Goal: Use online tool/utility: Utilize a website feature to perform a specific function

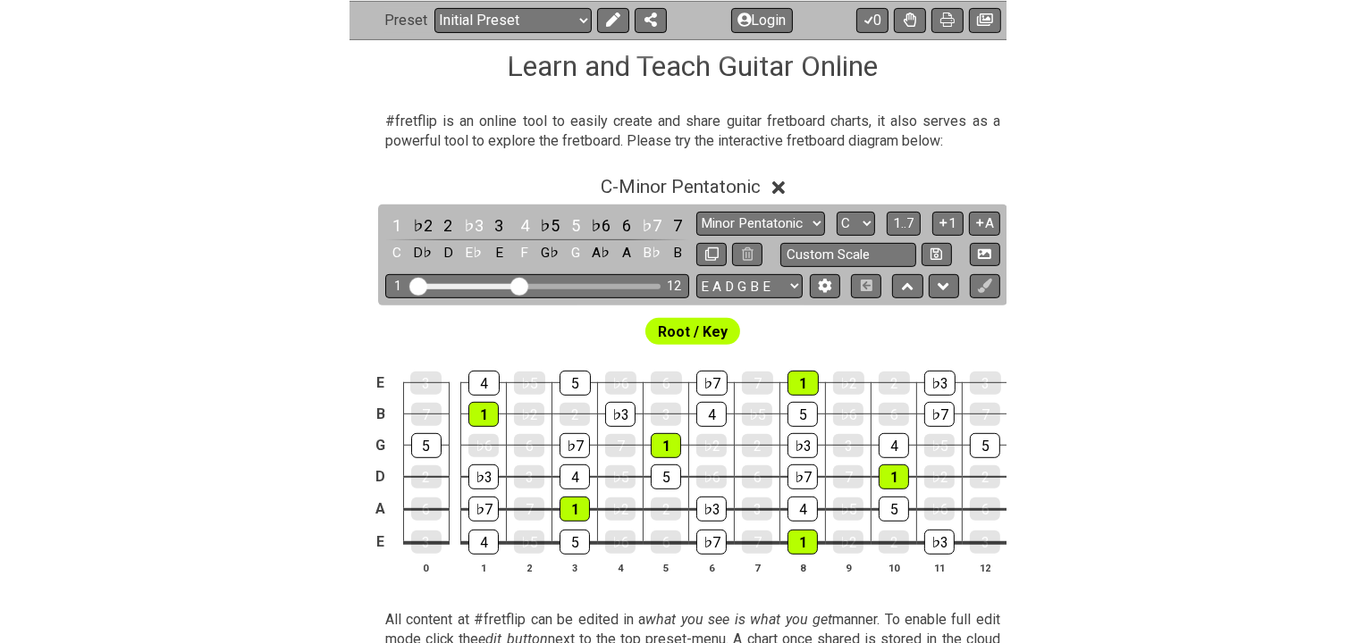
scroll to position [292, 0]
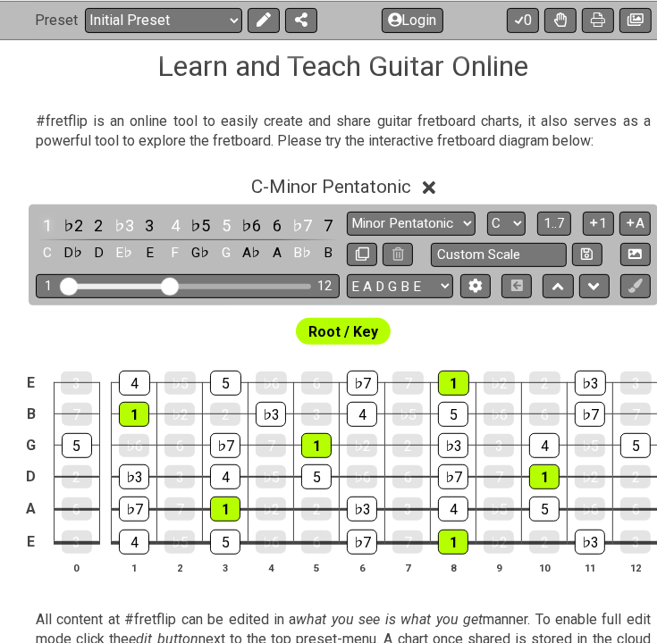
click at [49, 224] on div "1" at bounding box center [47, 226] width 23 height 24
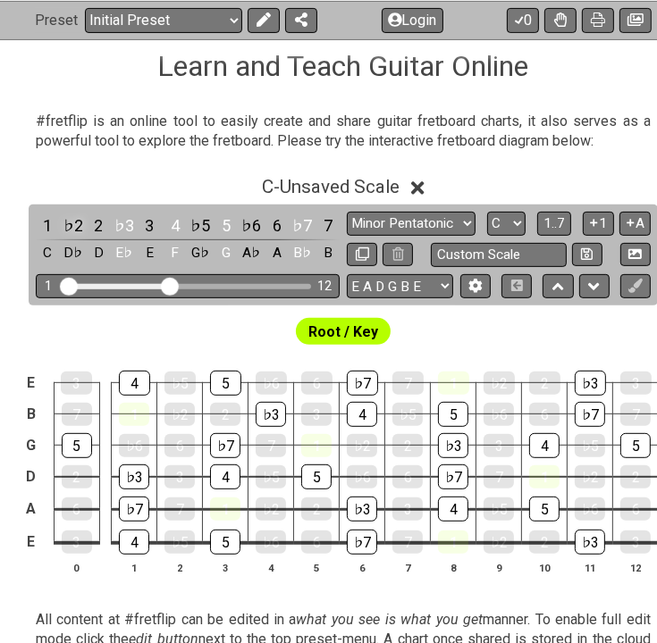
click at [84, 223] on div "♭2" at bounding box center [73, 226] width 23 height 24
click at [72, 222] on div "♭2" at bounding box center [73, 226] width 23 height 24
click at [71, 221] on div "♯1" at bounding box center [73, 226] width 23 height 24
click at [78, 227] on div "♯1" at bounding box center [73, 226] width 23 height 24
click at [113, 227] on div "♭3" at bounding box center [124, 226] width 23 height 24
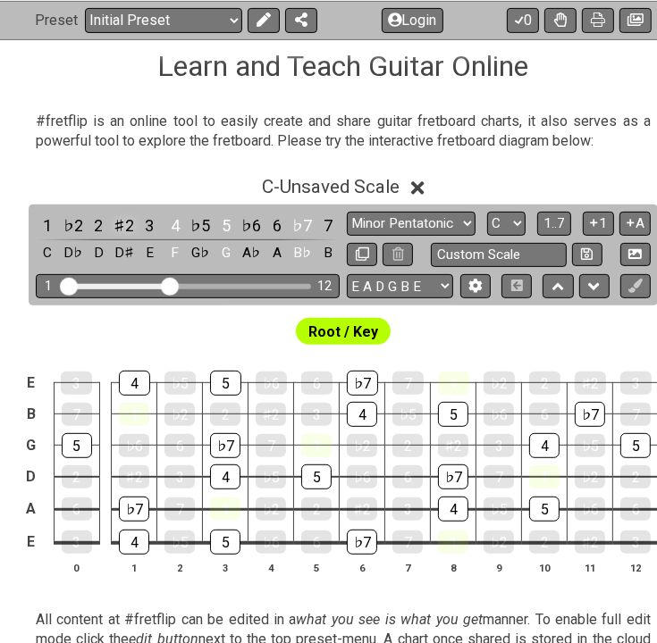
click at [128, 231] on div "♯2" at bounding box center [124, 226] width 23 height 24
click at [131, 230] on div "♭3" at bounding box center [124, 226] width 23 height 24
click at [130, 229] on div "♯2" at bounding box center [124, 226] width 23 height 24
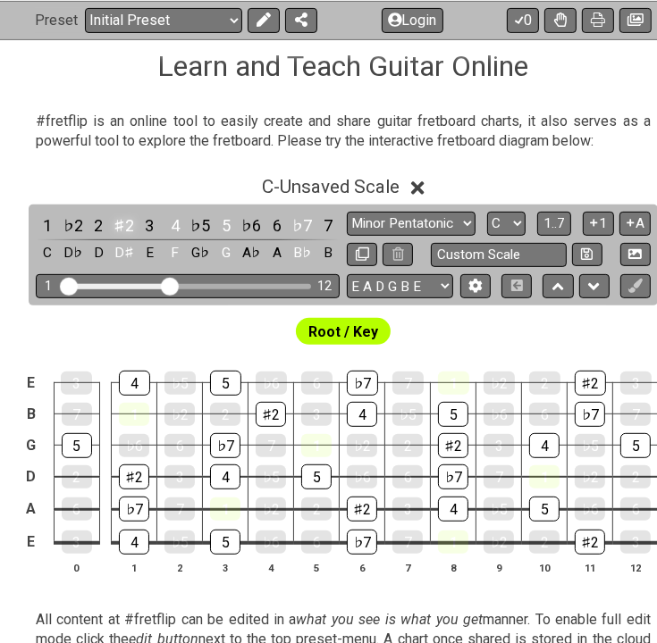
click at [130, 229] on div "♯2" at bounding box center [124, 226] width 23 height 24
click at [174, 222] on div "4" at bounding box center [175, 226] width 23 height 24
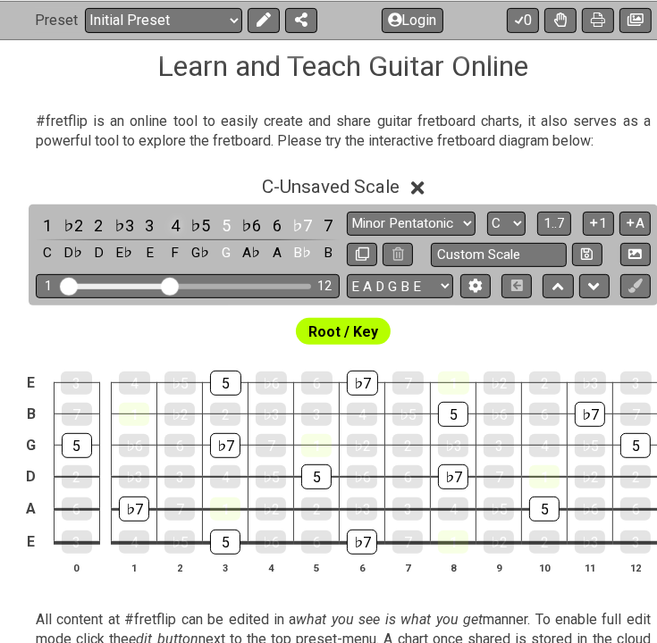
click at [180, 226] on div "4" at bounding box center [175, 226] width 23 height 24
click at [225, 231] on div "5" at bounding box center [225, 226] width 23 height 24
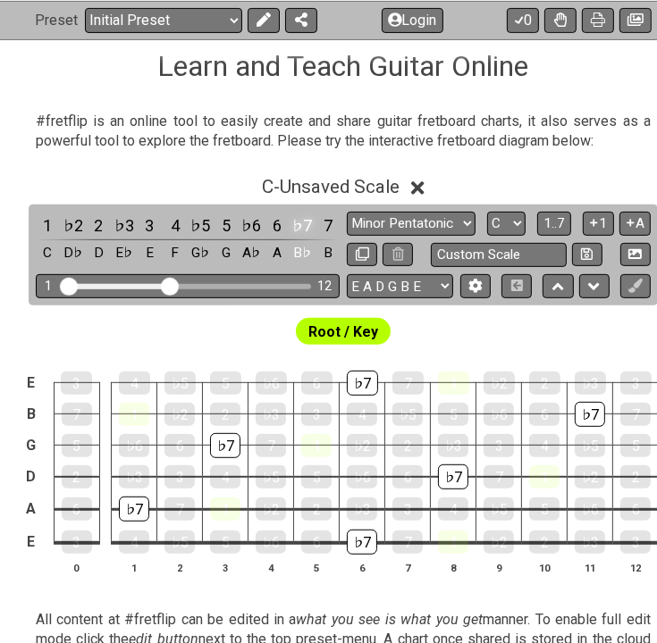
click at [307, 224] on div "♭7" at bounding box center [301, 226] width 23 height 24
click at [309, 228] on div "♯6" at bounding box center [301, 226] width 23 height 24
click at [309, 229] on div "♯6" at bounding box center [301, 226] width 23 height 24
click at [301, 226] on div "♭7" at bounding box center [301, 226] width 23 height 24
click at [253, 225] on div "♭6" at bounding box center [250, 226] width 23 height 24
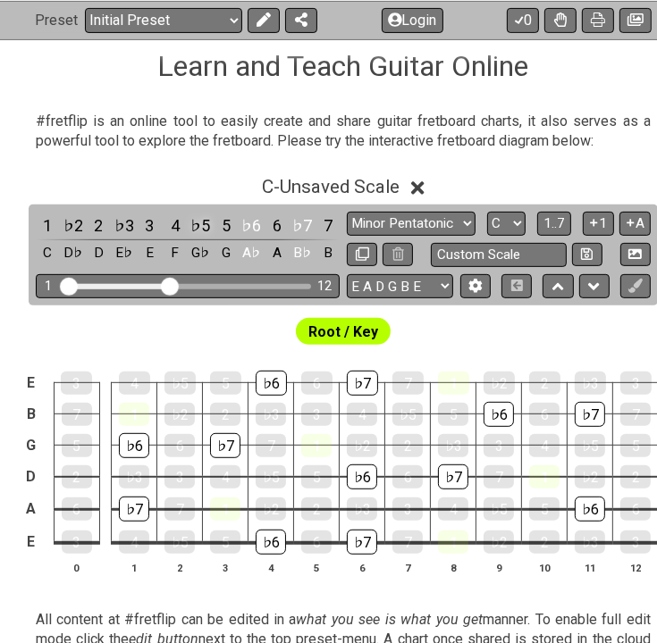
click at [207, 227] on div "♭5" at bounding box center [200, 226] width 23 height 24
click at [130, 227] on div "♭3" at bounding box center [124, 226] width 23 height 24
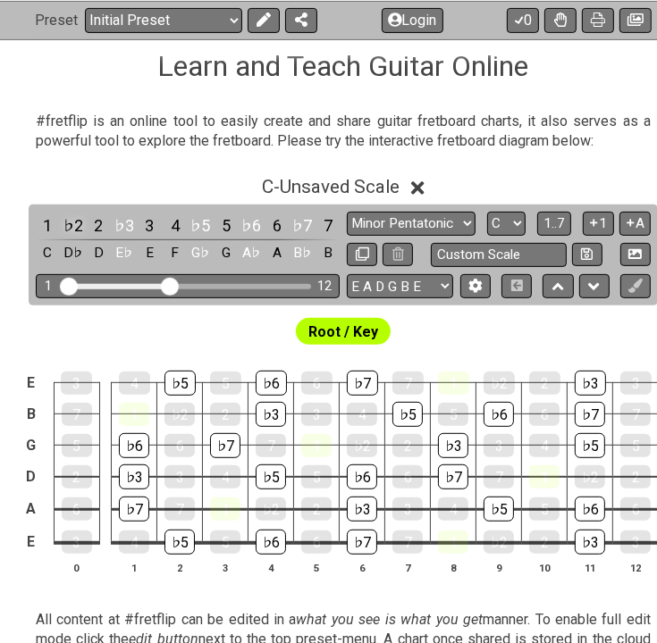
click at [77, 221] on div "♭2" at bounding box center [73, 226] width 23 height 24
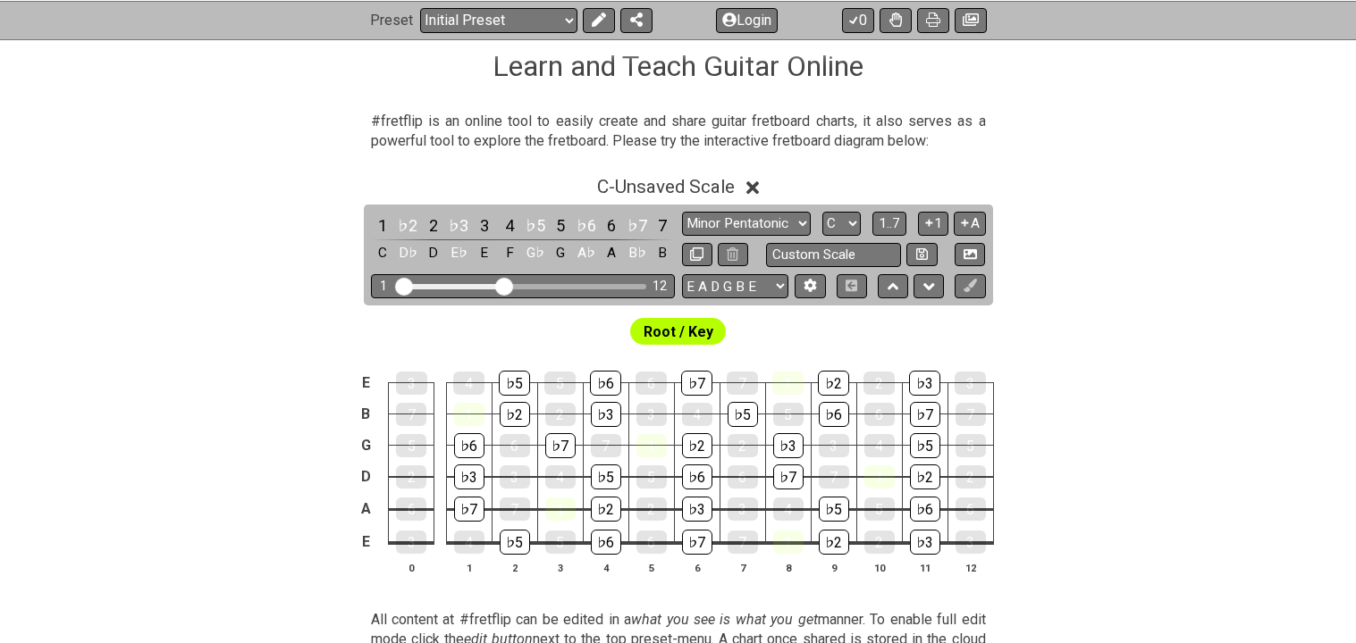
click at [656, 332] on span "Root / Key" at bounding box center [678, 332] width 70 height 26
click at [656, 223] on select "Minor Pentatonic Click to edit Minor Pentatonic Major Pentatonic Minor Blues Ma…" at bounding box center [746, 224] width 129 height 24
click at [656, 189] on div "C - Unsaved Scale" at bounding box center [678, 181] width 1356 height 33
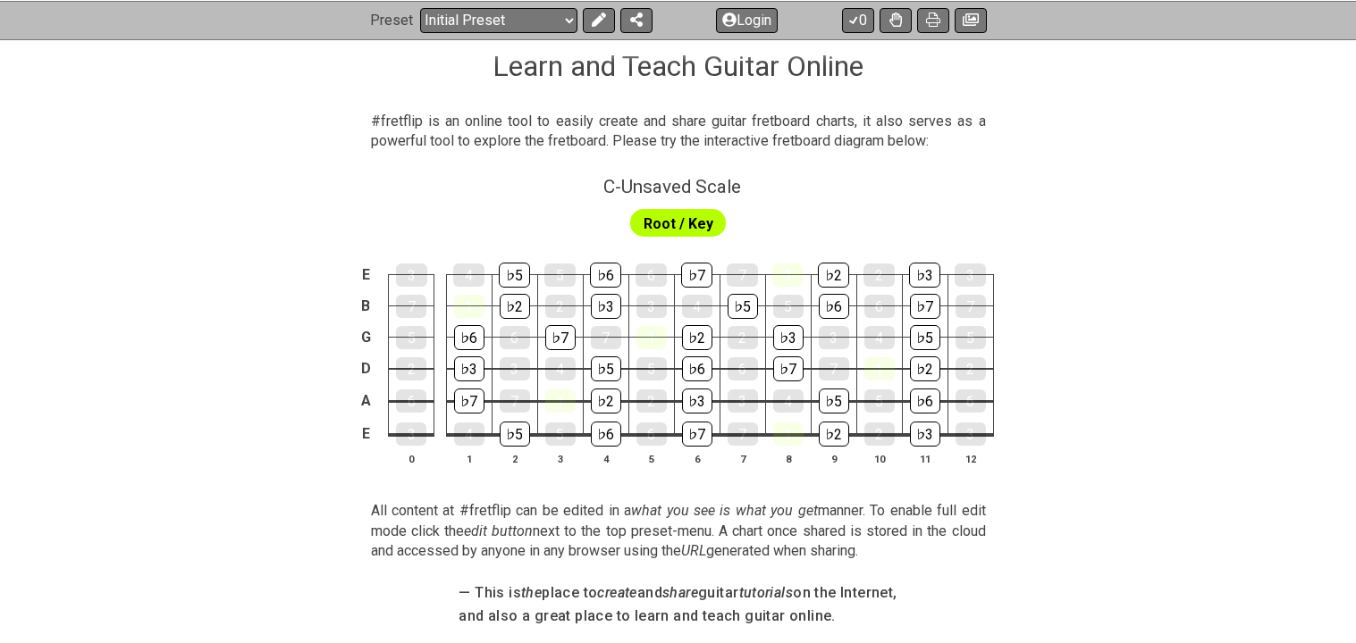
click at [656, 219] on span "Root / Key" at bounding box center [678, 224] width 70 height 26
click at [656, 176] on span "C - Unsaved Scale" at bounding box center [672, 186] width 138 height 21
select select "C"
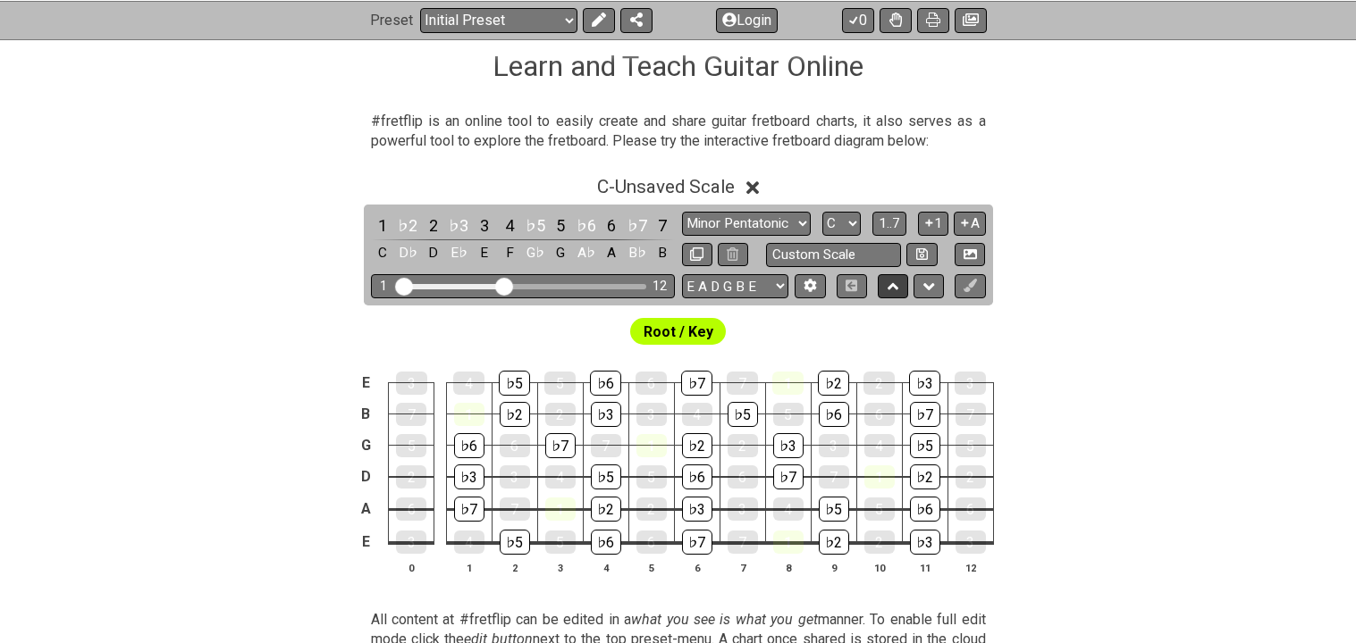
click at [656, 287] on icon at bounding box center [893, 286] width 12 height 7
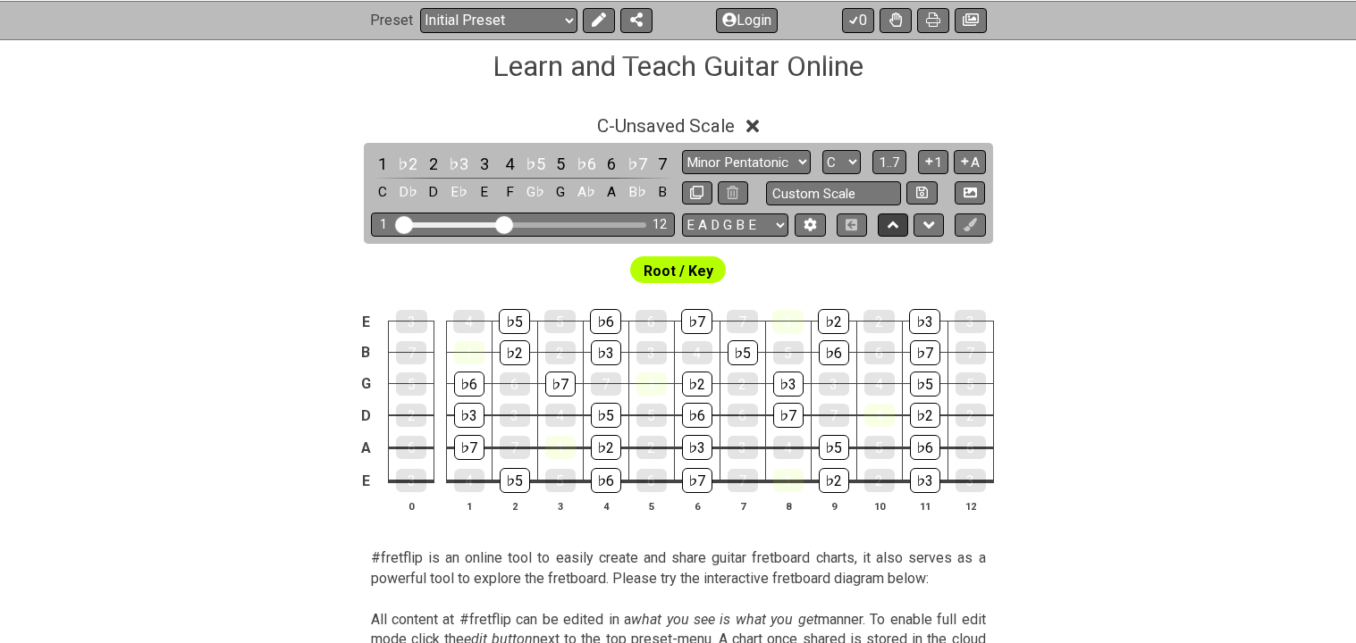
click at [656, 226] on icon at bounding box center [893, 225] width 12 height 18
click at [656, 226] on button at bounding box center [928, 226] width 30 height 24
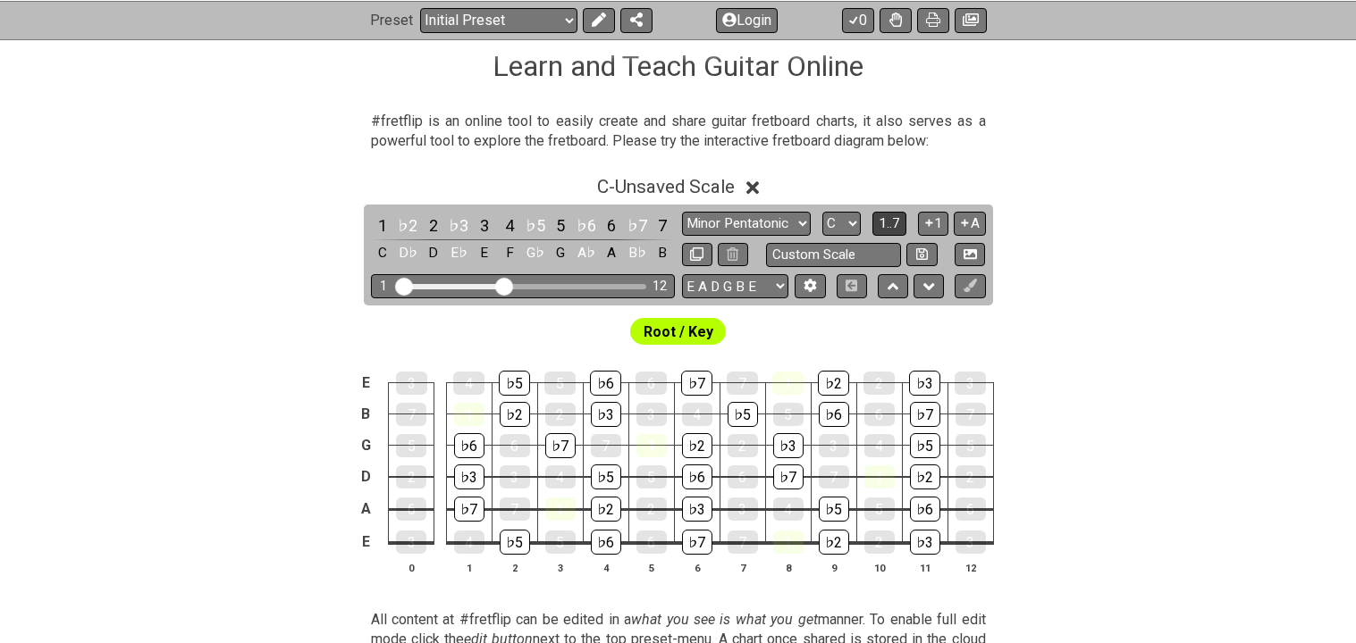
click at [656, 224] on span "1..7" at bounding box center [888, 223] width 21 height 16
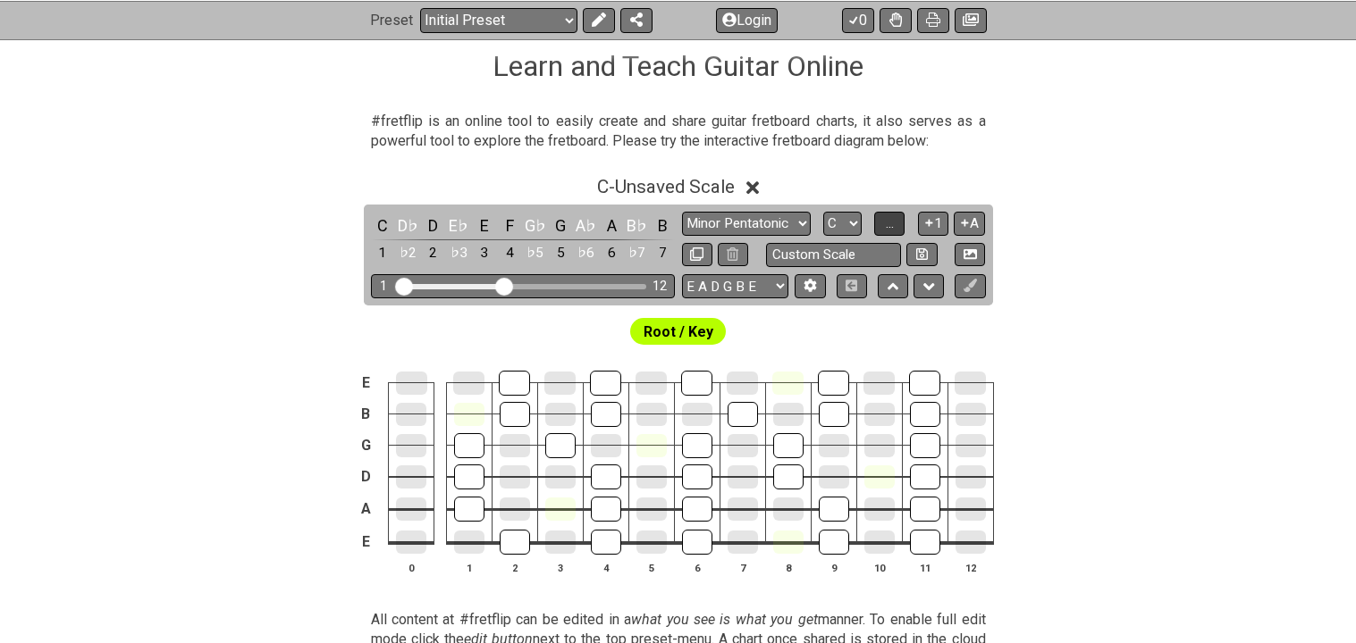
click at [656, 227] on button "..." at bounding box center [889, 224] width 30 height 24
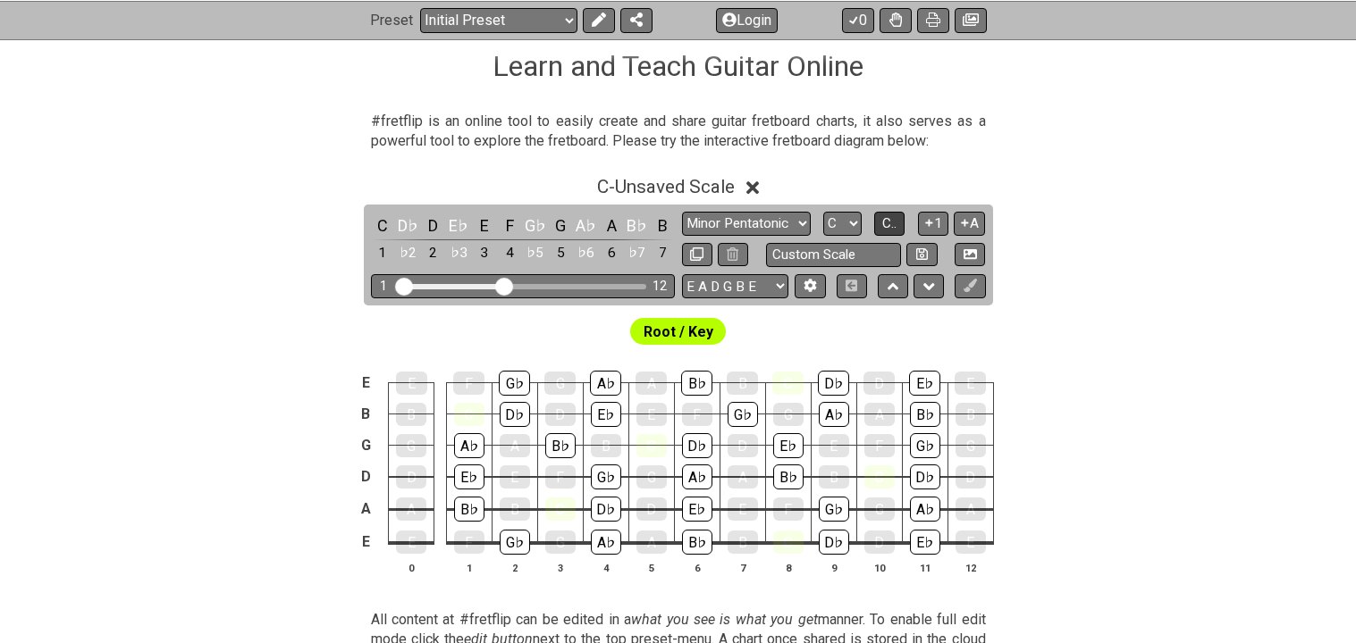
click at [656, 226] on span "C.." at bounding box center [889, 223] width 14 height 16
click at [656, 226] on span "1..7" at bounding box center [888, 223] width 21 height 16
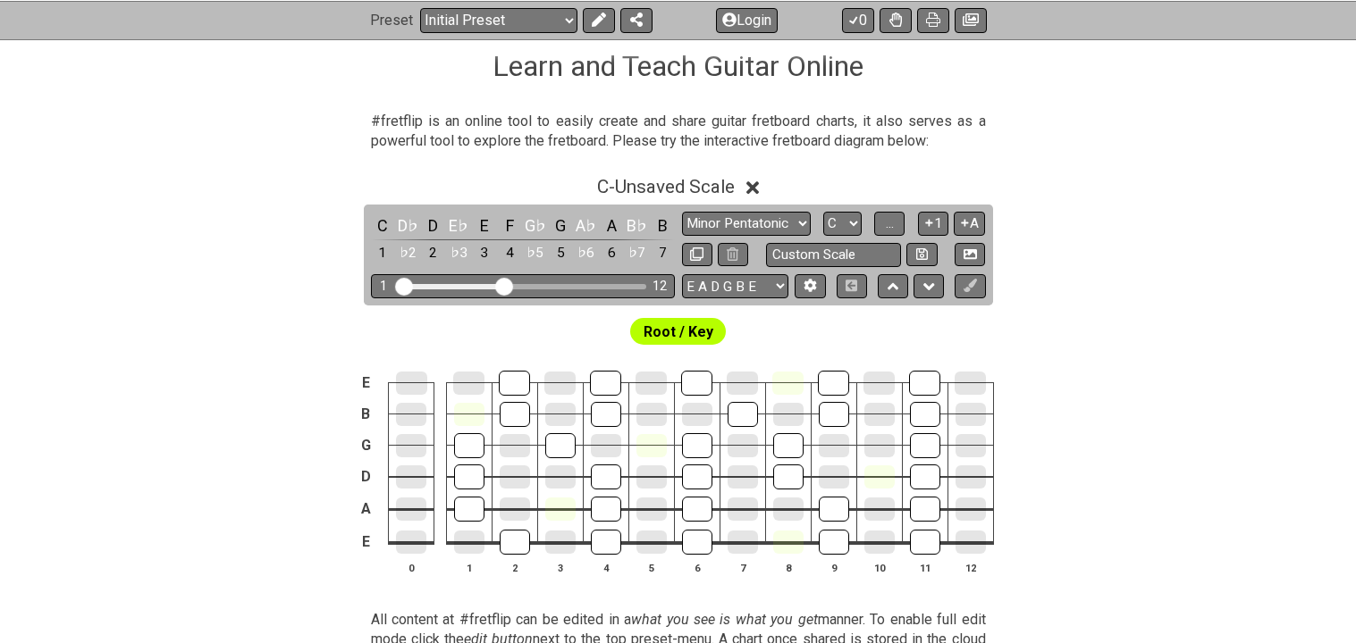
click at [656, 229] on div "Minor Pentatonic Click to edit Minor Pentatonic Major Pentatonic Minor Blues Ma…" at bounding box center [834, 224] width 304 height 24
click at [656, 229] on button "..." at bounding box center [889, 224] width 30 height 24
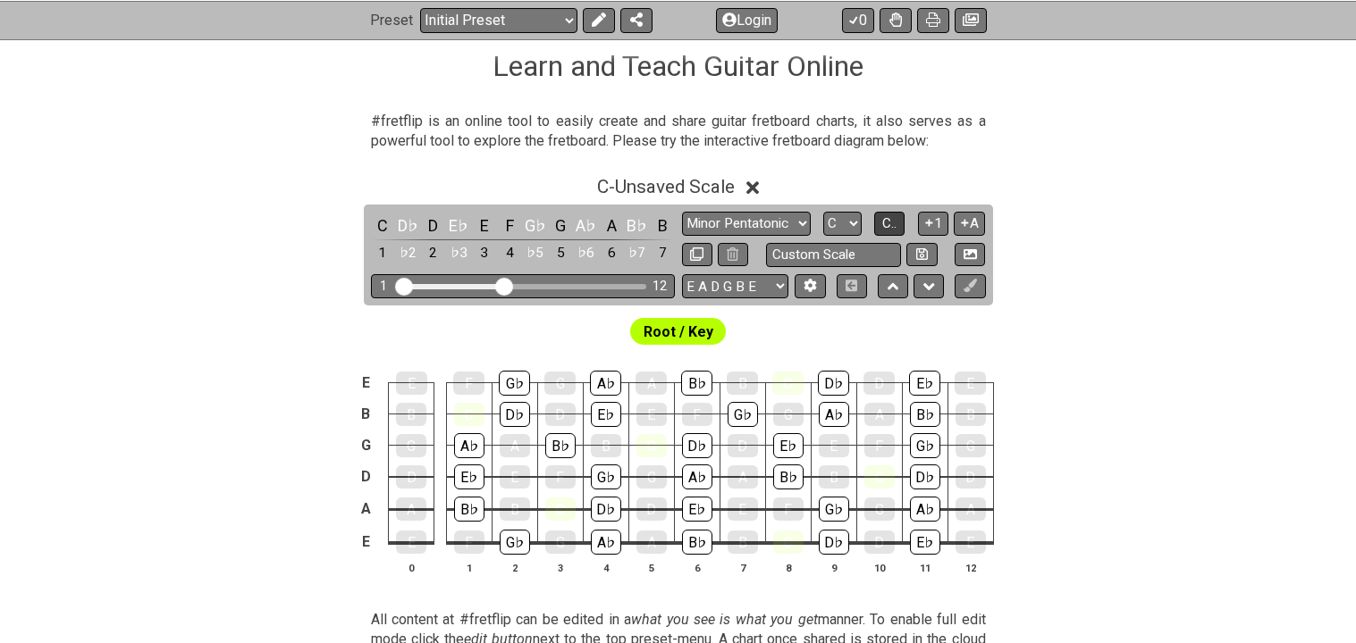
click at [656, 231] on button "C.." at bounding box center [889, 224] width 30 height 24
click at [656, 231] on span "1..7" at bounding box center [888, 223] width 21 height 16
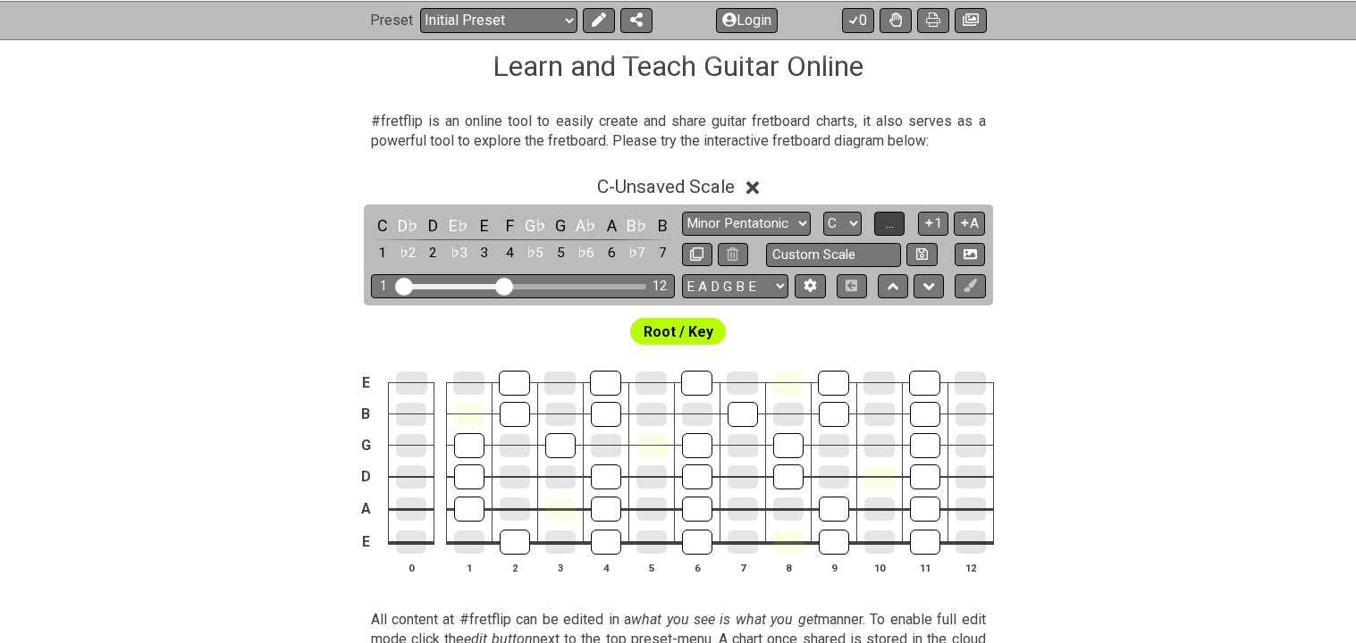
click at [656, 231] on button "..." at bounding box center [889, 224] width 30 height 24
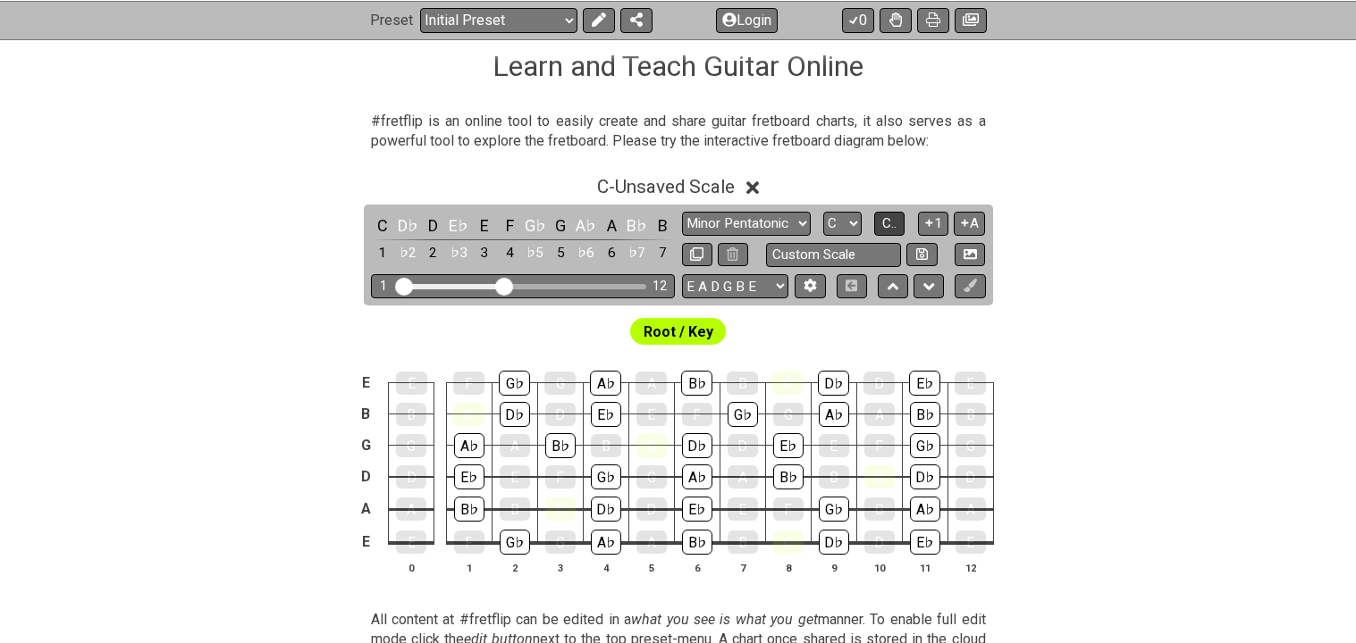
click at [656, 231] on button "C.." at bounding box center [889, 224] width 30 height 24
click at [656, 231] on span "1..7" at bounding box center [888, 223] width 21 height 16
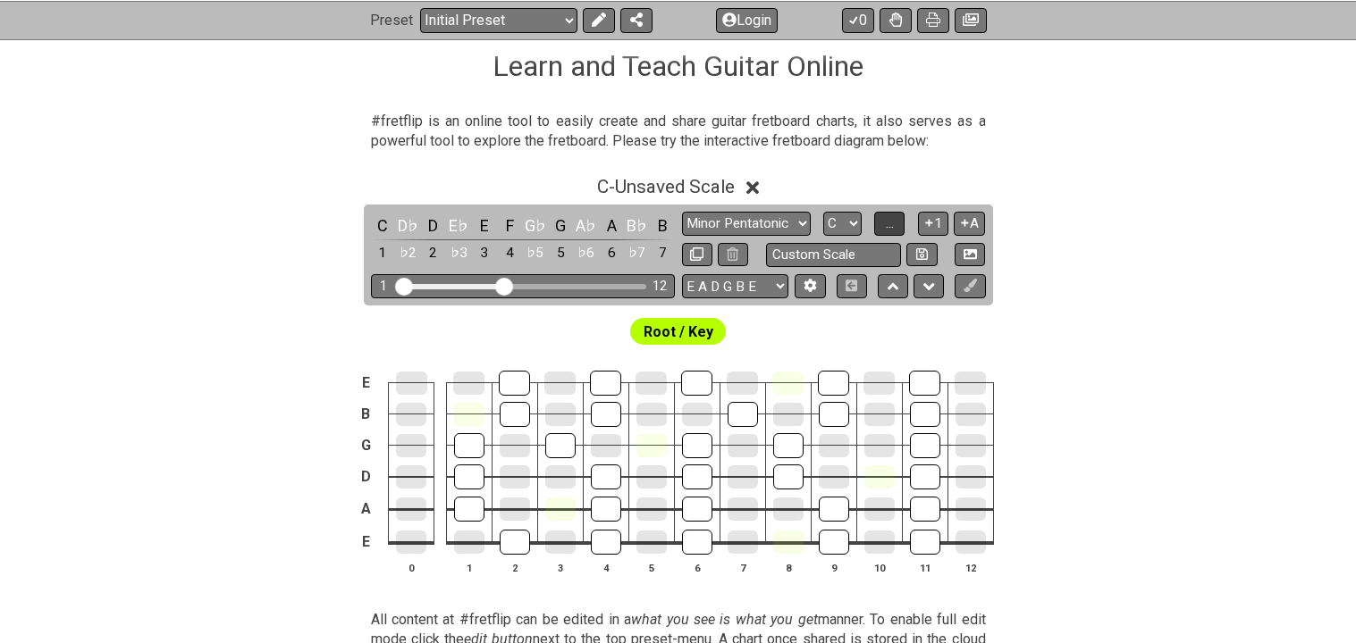
click at [656, 231] on button "..." at bounding box center [889, 224] width 30 height 24
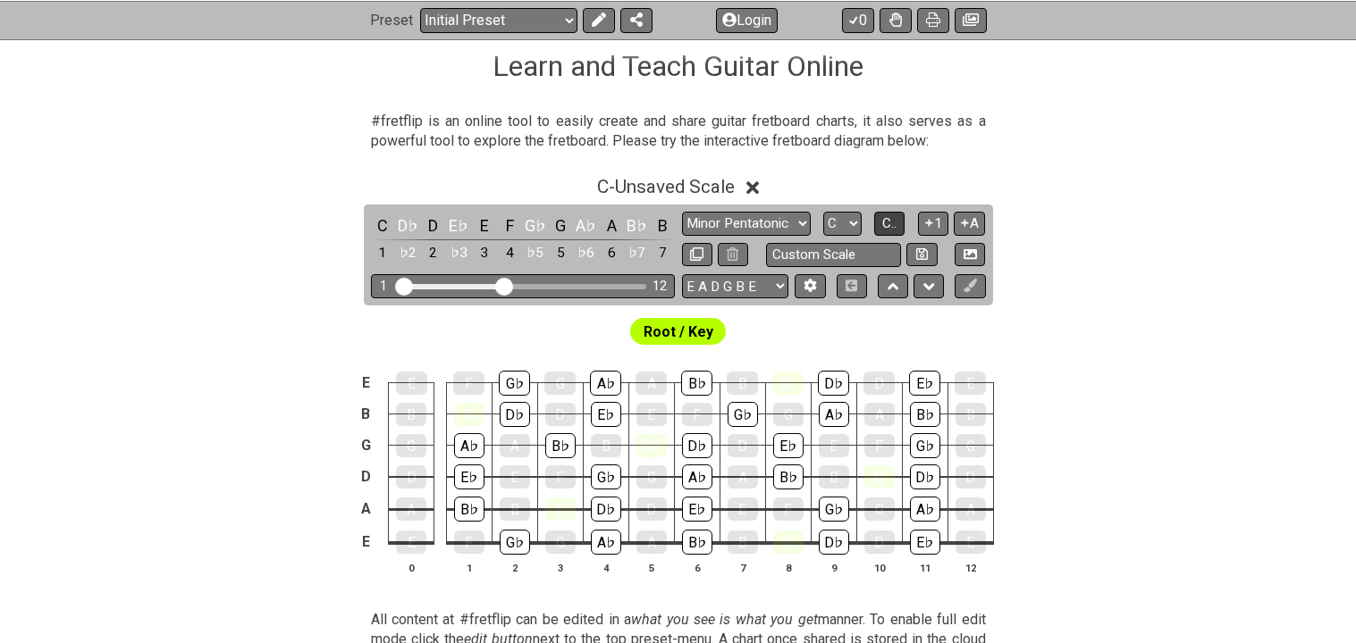
click at [656, 231] on button "C.." at bounding box center [889, 224] width 30 height 24
click at [656, 223] on div "Minor Pentatonic Click to edit Minor Pentatonic Major Pentatonic Minor Blues Ma…" at bounding box center [834, 224] width 304 height 24
click at [656, 222] on div "Minor Pentatonic Click to edit Minor Pentatonic Major Pentatonic Minor Blues Ma…" at bounding box center [834, 224] width 304 height 24
click at [656, 222] on select "A♭ A A♯ B♭ B C C♯ D♭ D D♯ E♭ E F F♯ G♭ G G♯" at bounding box center [841, 224] width 38 height 24
click at [656, 221] on select "Minor Pentatonic Click to edit Minor Pentatonic Major Pentatonic Minor Blues Ma…" at bounding box center [746, 224] width 129 height 24
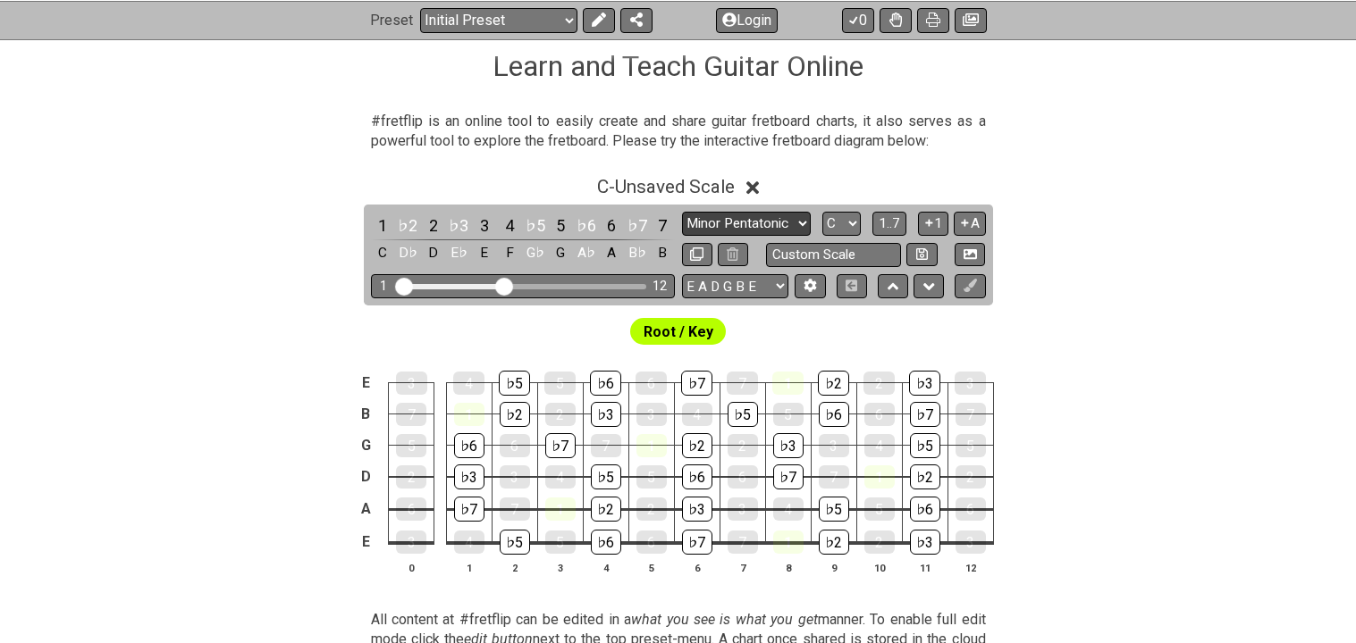
select select "Minor Blues"
click at [656, 212] on select "Minor Pentatonic Click to edit Minor Pentatonic Major Pentatonic Minor Blues Ma…" at bounding box center [746, 224] width 129 height 24
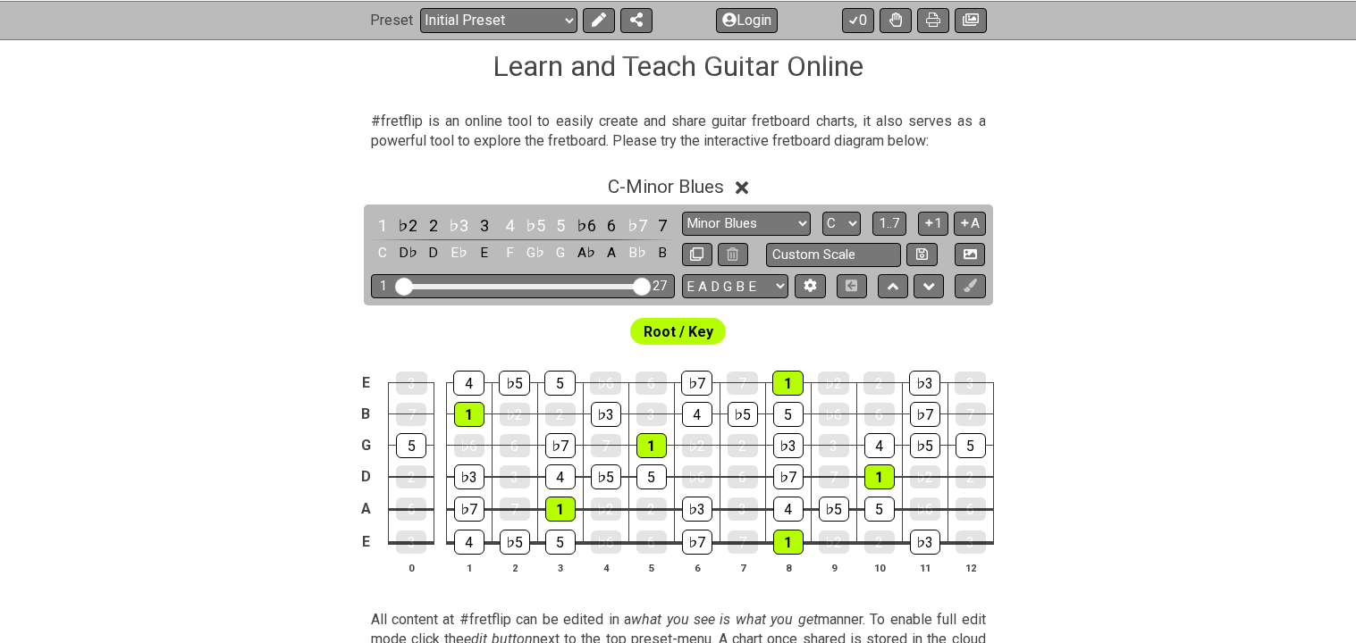
drag, startPoint x: 510, startPoint y: 290, endPoint x: 698, endPoint y: 310, distance: 188.8
click at [650, 285] on input "Visible fret range" at bounding box center [523, 285] width 254 height 0
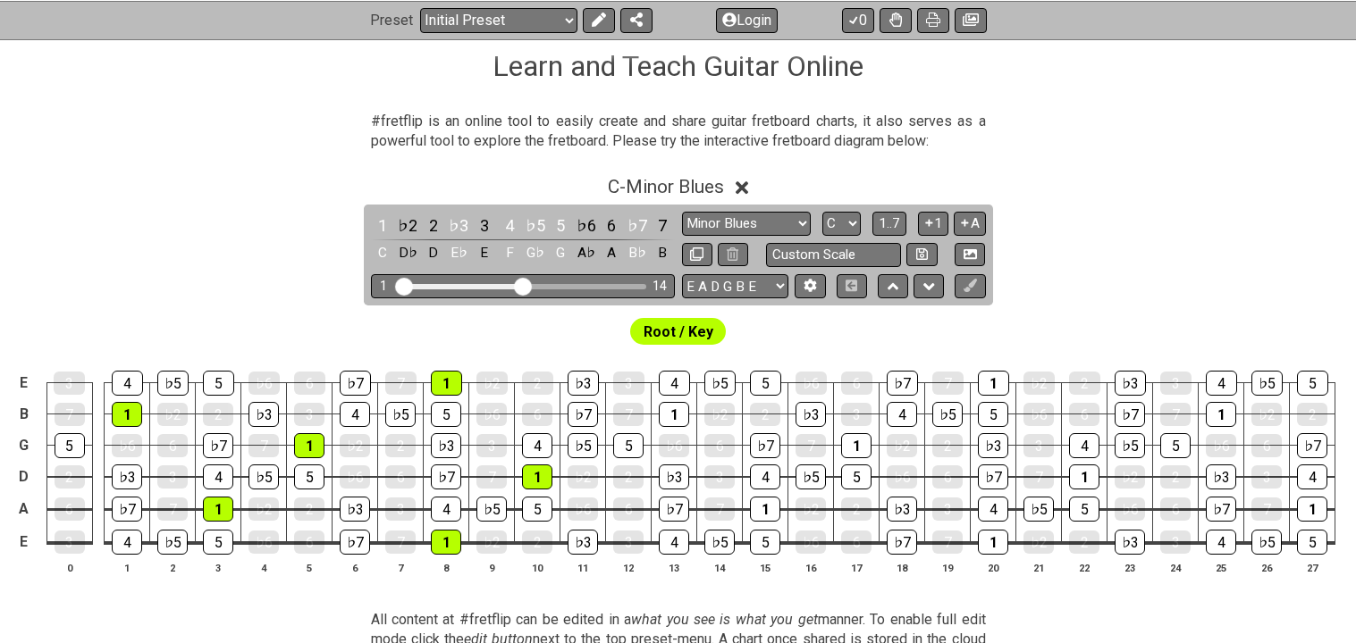
drag, startPoint x: 636, startPoint y: 289, endPoint x: 524, endPoint y: 292, distance: 112.6
click at [524, 285] on input "Visible fret range" at bounding box center [523, 285] width 254 height 0
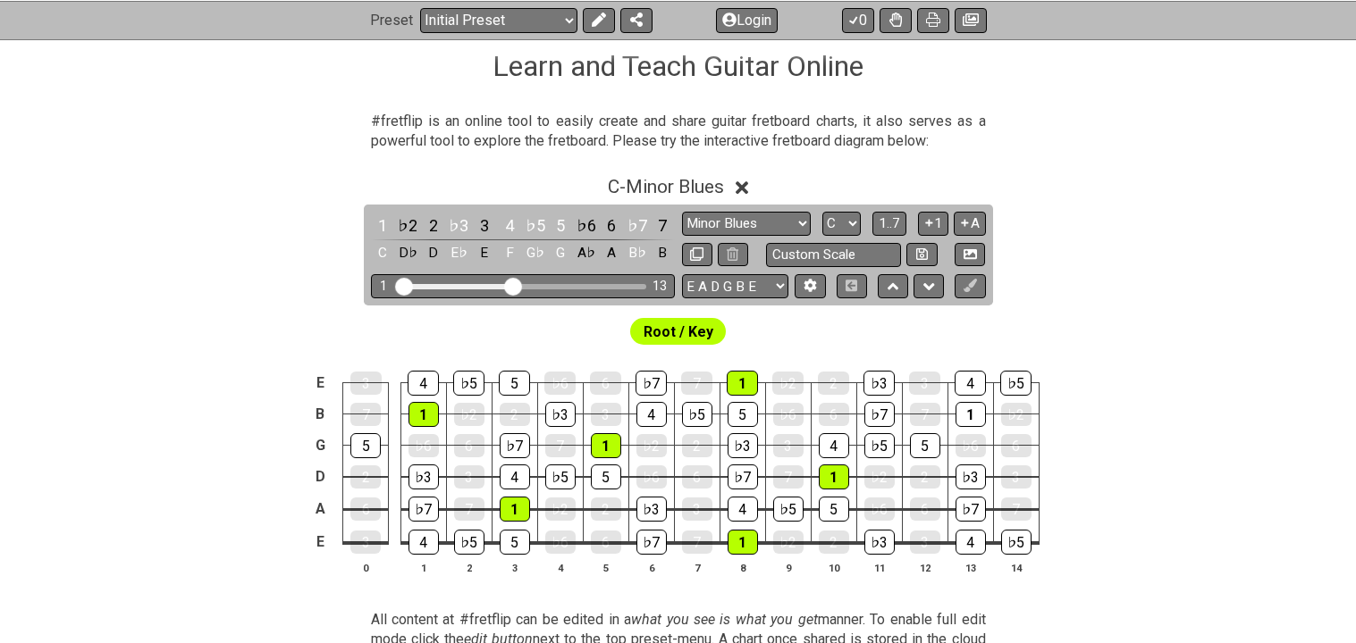
drag, startPoint x: 524, startPoint y: 292, endPoint x: 514, endPoint y: 291, distance: 9.9
click at [514, 285] on input "Visible fret range" at bounding box center [523, 285] width 254 height 0
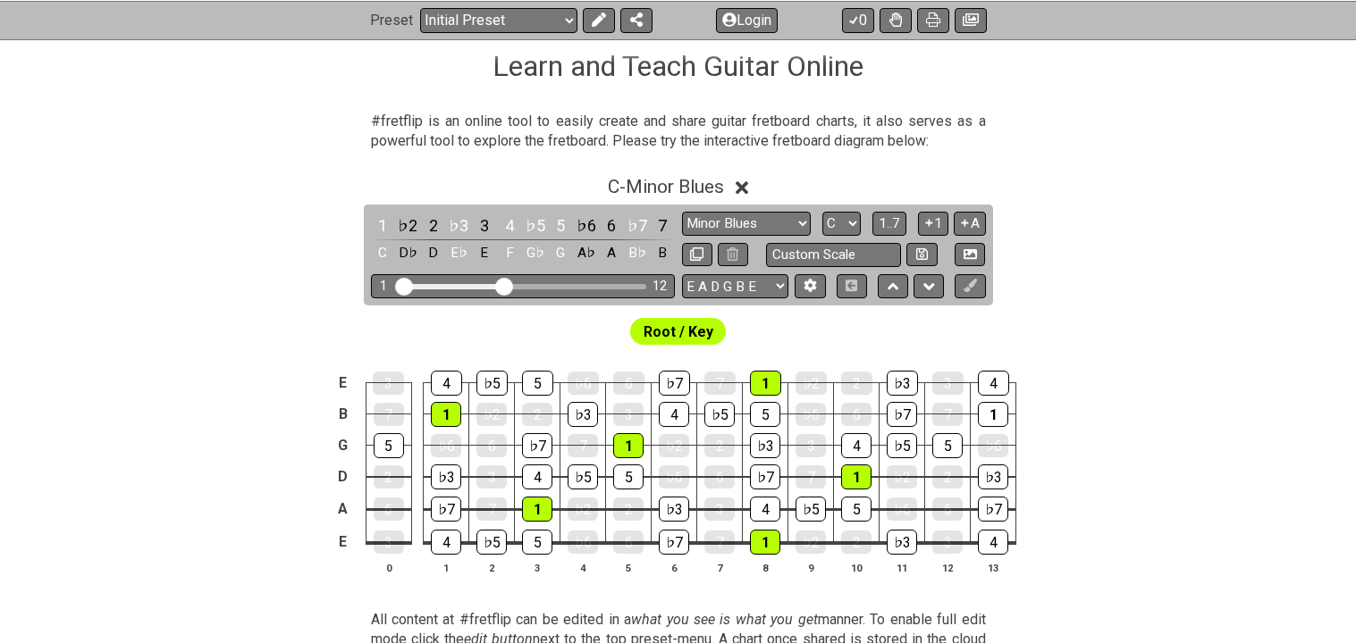
drag, startPoint x: 513, startPoint y: 290, endPoint x: 500, endPoint y: 290, distance: 12.5
click at [500, 285] on input "Visible fret range" at bounding box center [523, 285] width 254 height 0
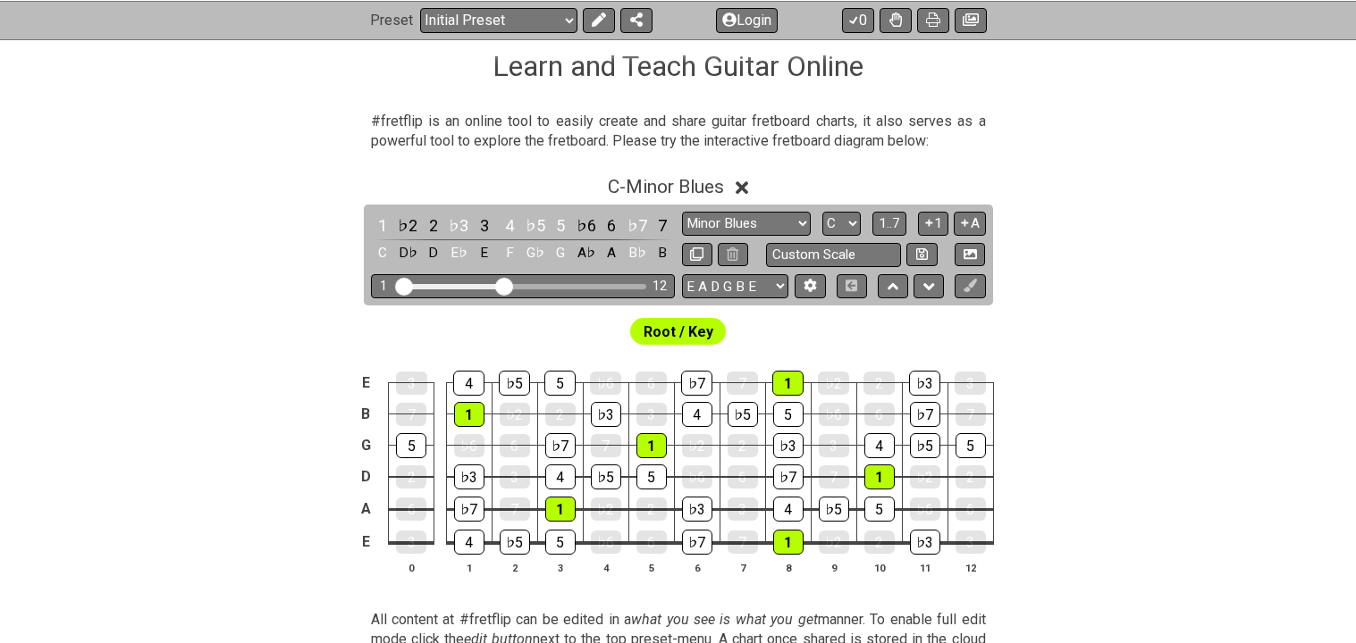
click at [502, 285] on input "Visible fret range" at bounding box center [523, 285] width 254 height 0
drag, startPoint x: 505, startPoint y: 288, endPoint x: 488, endPoint y: 288, distance: 17.0
click at [488, 285] on input "Visible fret range" at bounding box center [523, 285] width 254 height 0
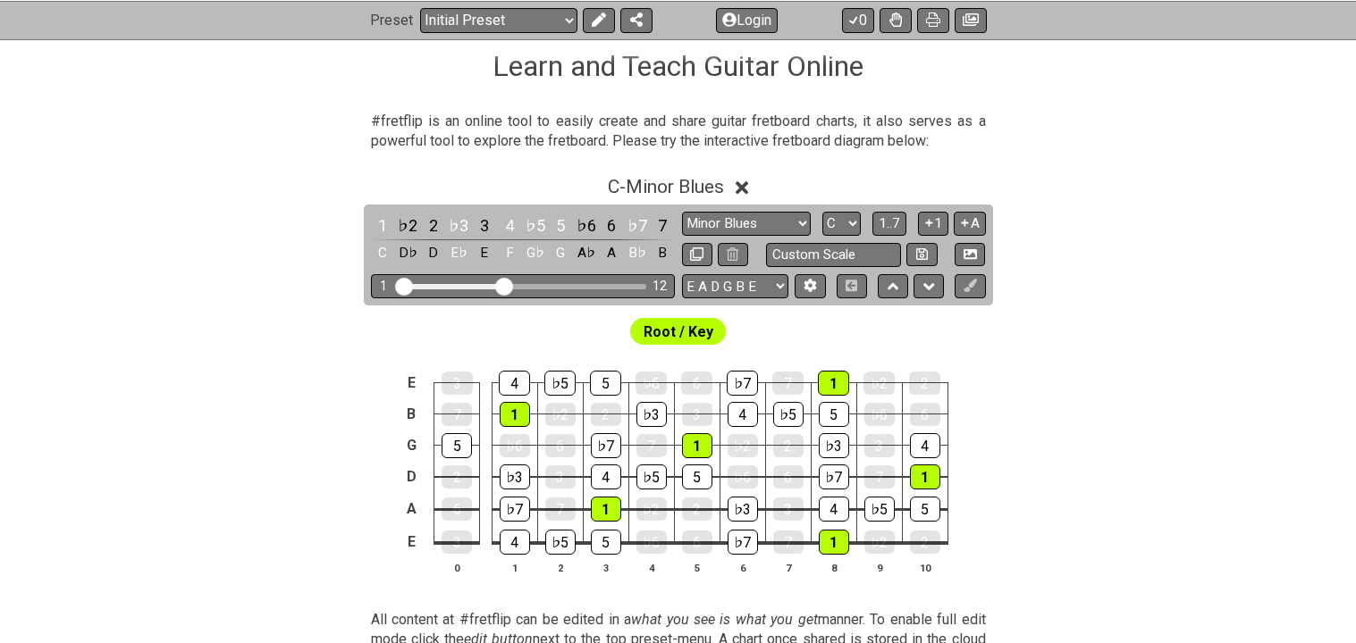
click at [500, 285] on input "Visible fret range" at bounding box center [523, 285] width 254 height 0
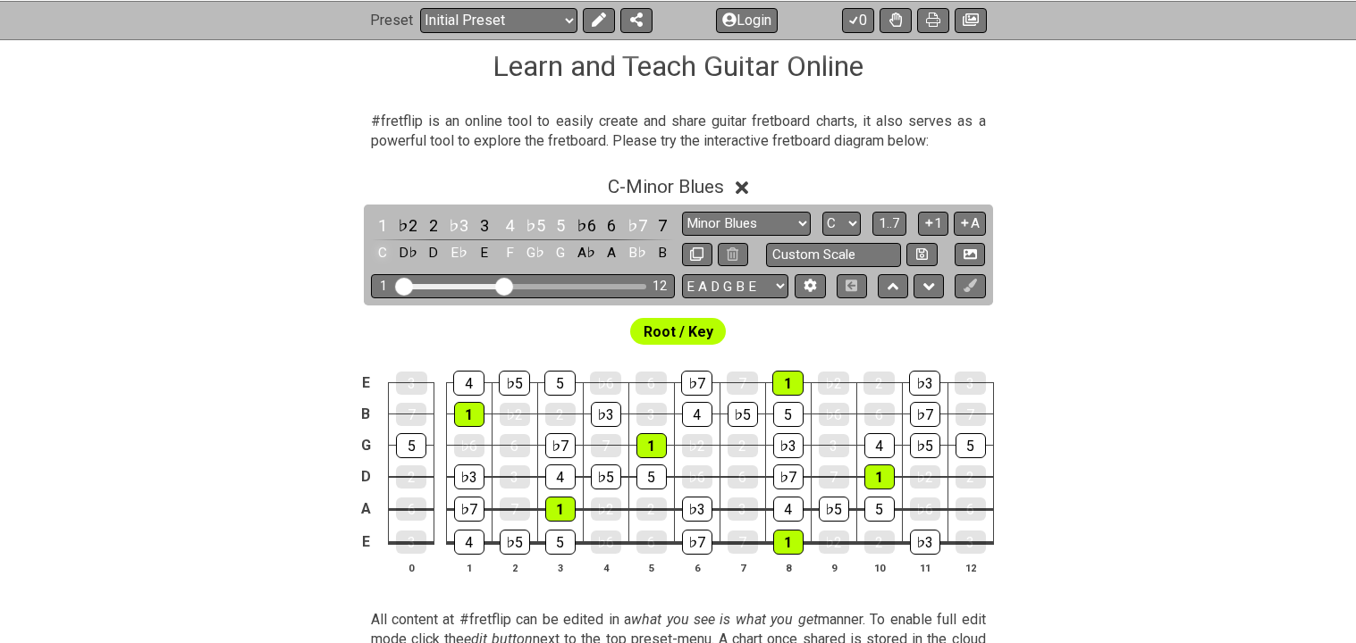
click at [382, 252] on div "C" at bounding box center [382, 253] width 23 height 24
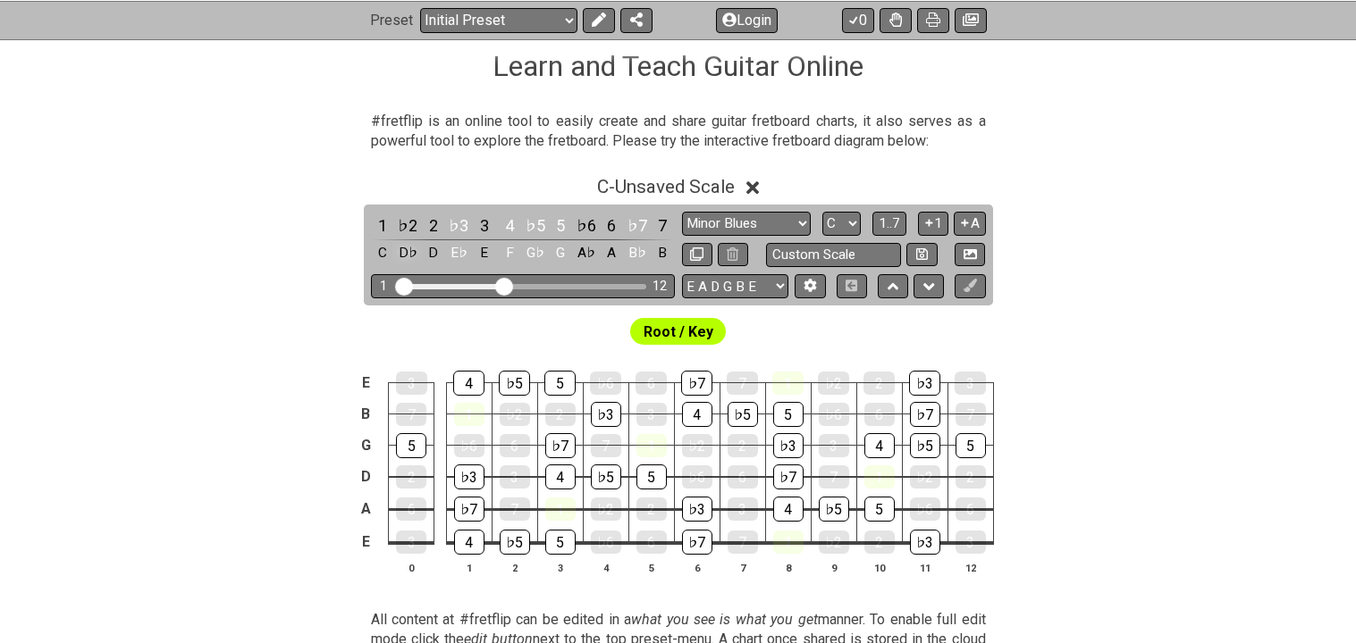
click at [411, 253] on div "D♭" at bounding box center [407, 253] width 23 height 24
click at [384, 246] on div "C" at bounding box center [382, 253] width 23 height 24
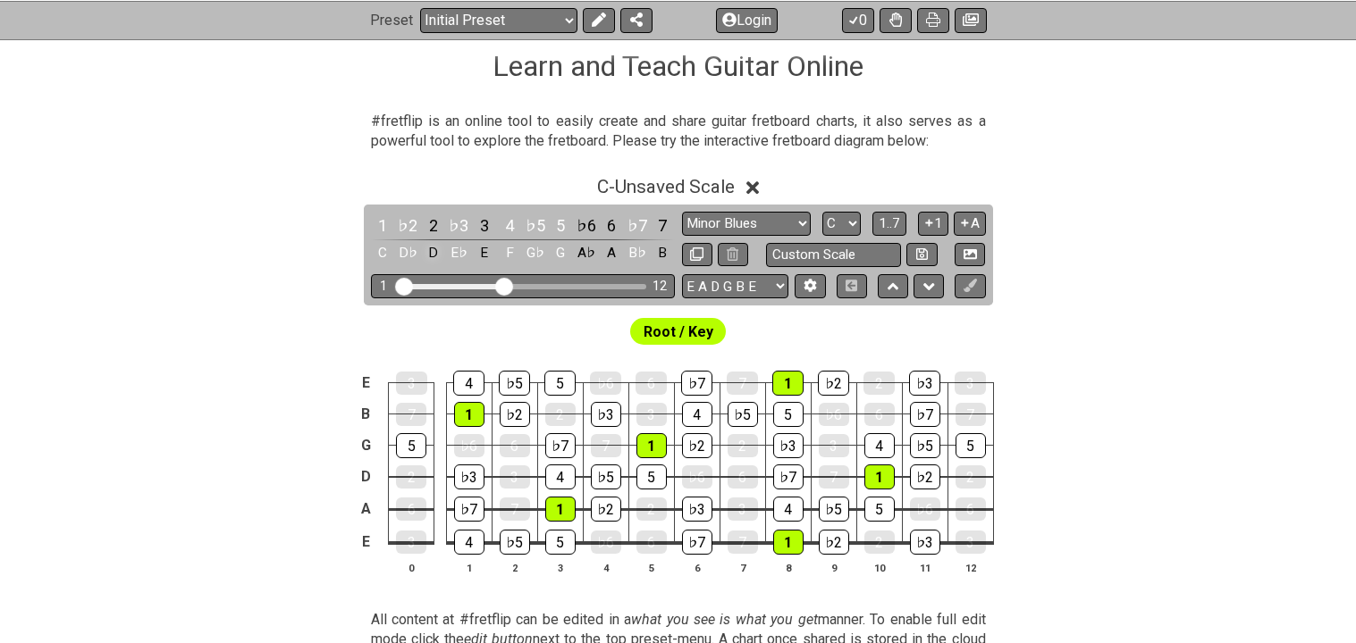
click at [435, 250] on div "D" at bounding box center [433, 253] width 23 height 24
click at [479, 256] on div "E" at bounding box center [484, 253] width 23 height 24
click at [590, 253] on div "A♭" at bounding box center [586, 253] width 23 height 24
click at [609, 253] on div "A" at bounding box center [611, 253] width 23 height 24
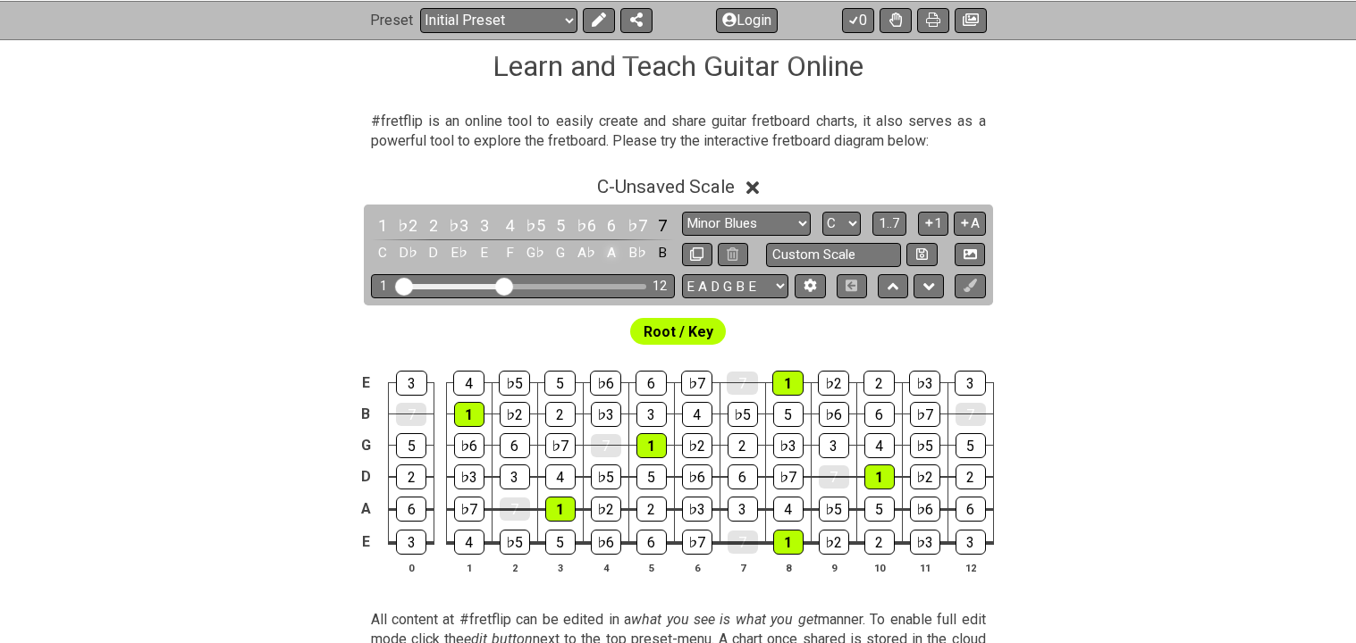
click at [610, 257] on div "A" at bounding box center [611, 253] width 23 height 24
click at [560, 252] on div "G" at bounding box center [560, 253] width 23 height 24
click at [510, 251] on div "F" at bounding box center [509, 253] width 23 height 24
click at [478, 252] on div "E" at bounding box center [484, 253] width 23 height 24
click at [439, 249] on div "D" at bounding box center [433, 253] width 23 height 24
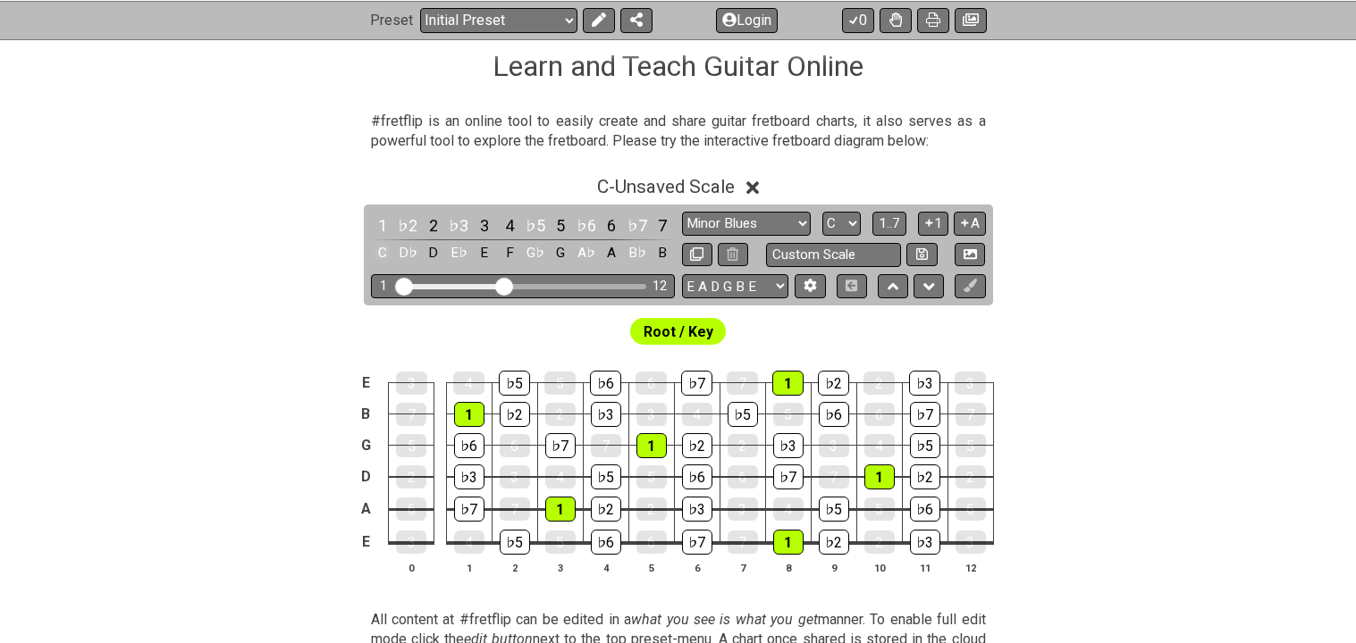
click at [375, 247] on div "C" at bounding box center [382, 253] width 23 height 24
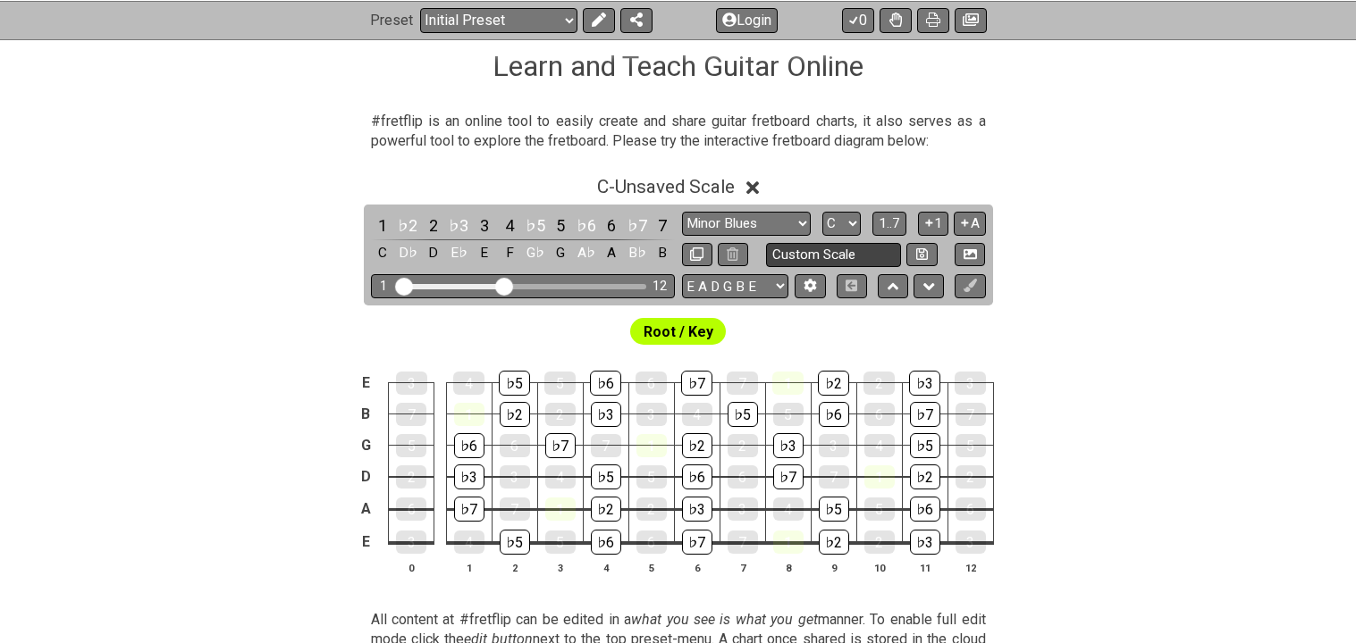
click at [656, 266] on input "Custom Scale" at bounding box center [834, 255] width 136 height 24
type input "k"
click at [656, 265] on button at bounding box center [969, 255] width 30 height 24
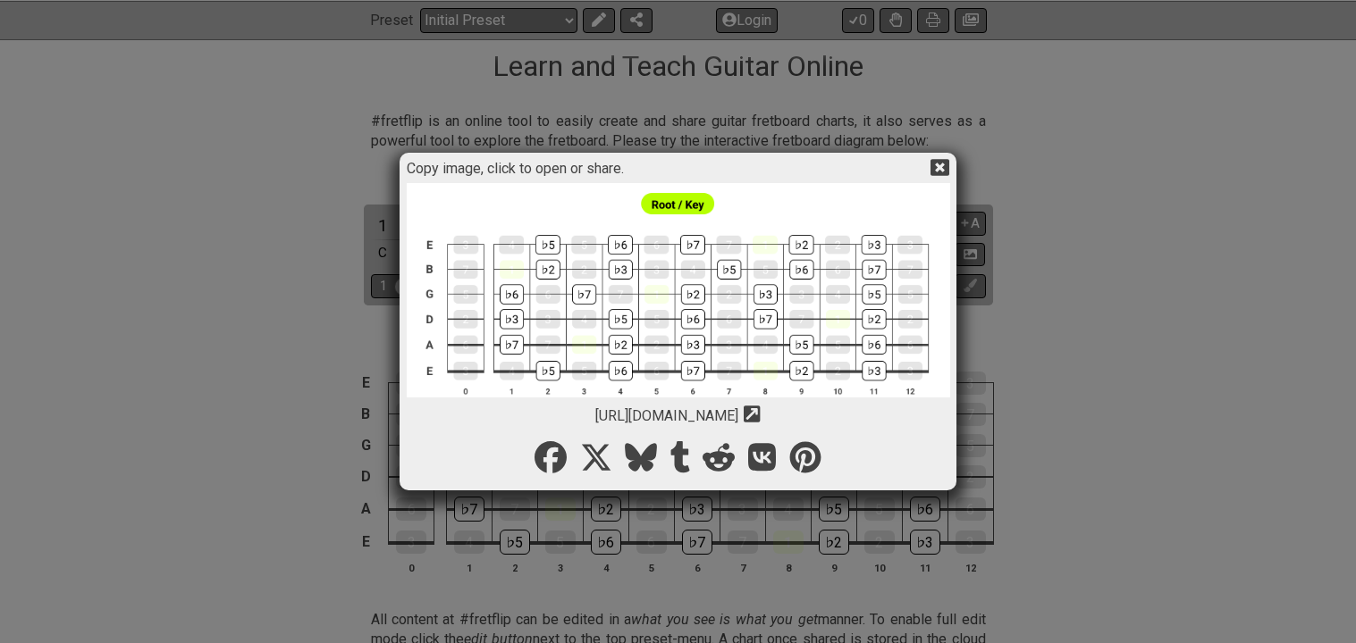
click at [656, 169] on icon at bounding box center [939, 167] width 19 height 17
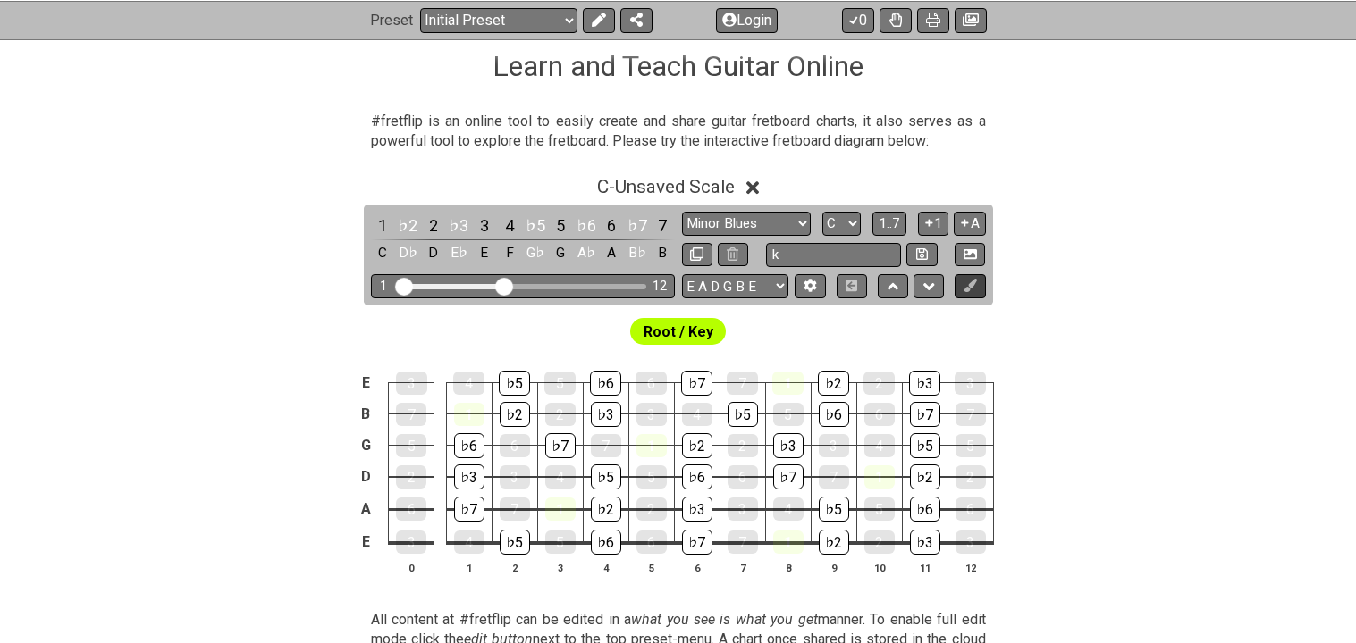
click at [656, 292] on icon at bounding box center [969, 285] width 13 height 13
click at [656, 297] on button at bounding box center [969, 286] width 30 height 24
click at [656, 215] on button "A" at bounding box center [968, 224] width 31 height 24
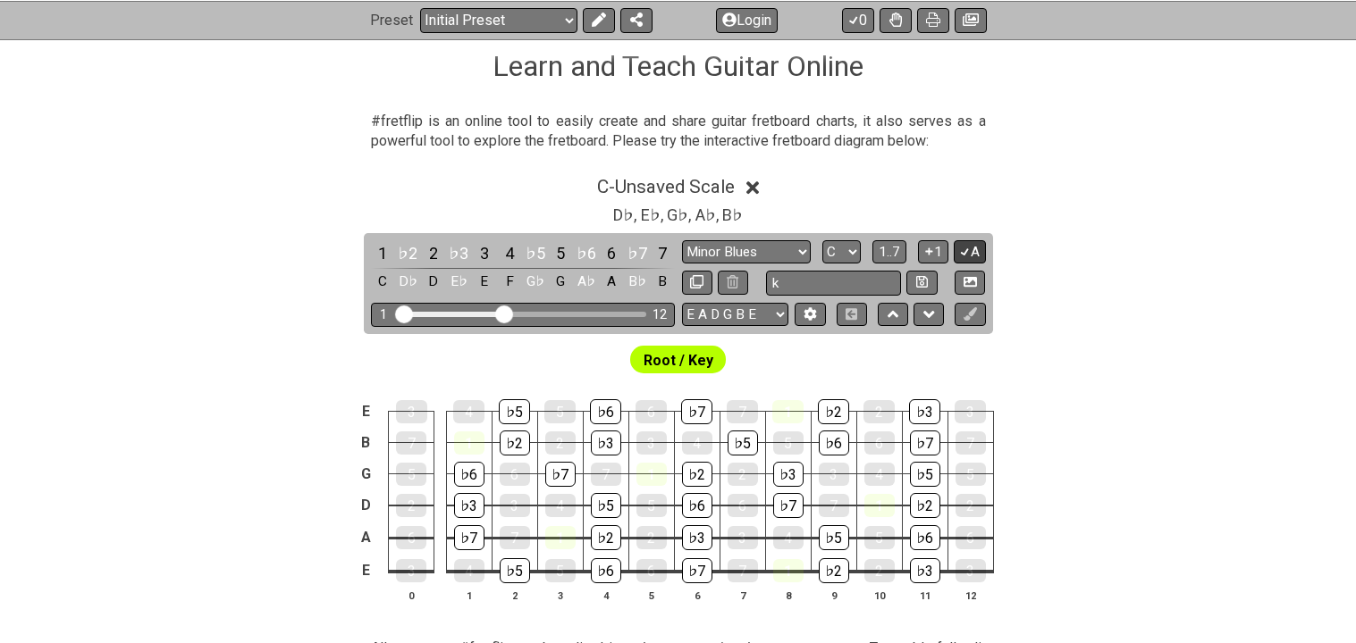
click at [656, 251] on button "A" at bounding box center [968, 252] width 31 height 24
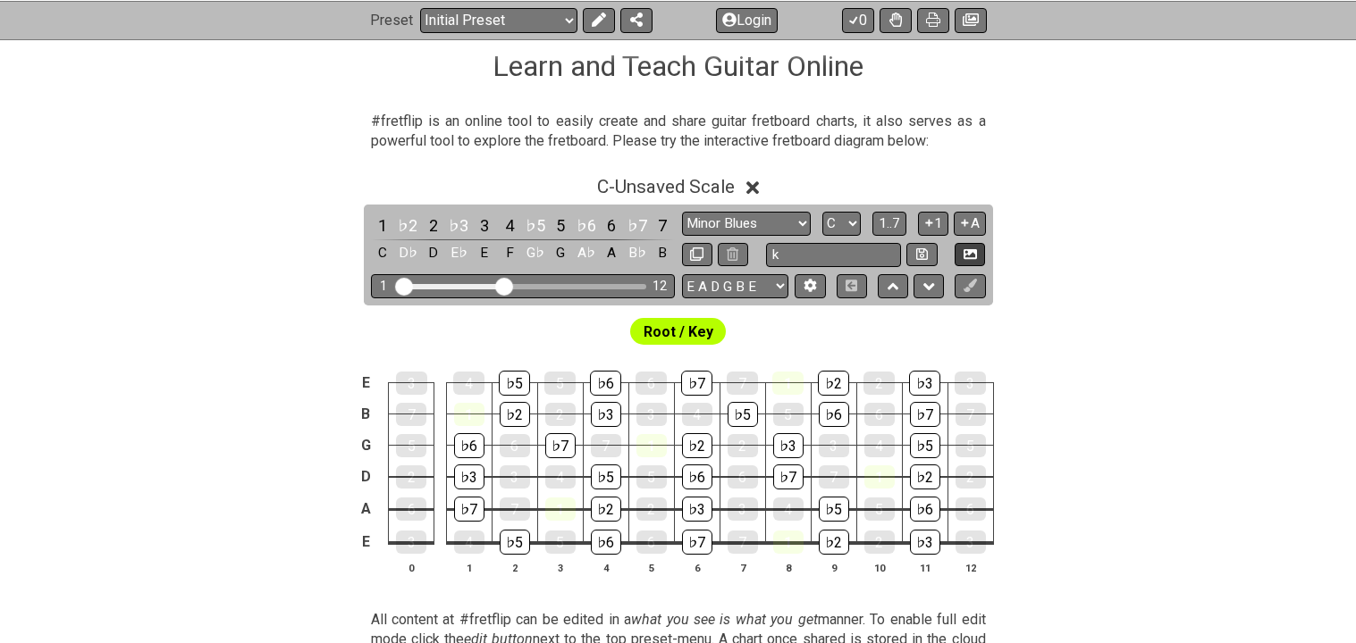
click at [656, 251] on icon at bounding box center [969, 254] width 13 height 10
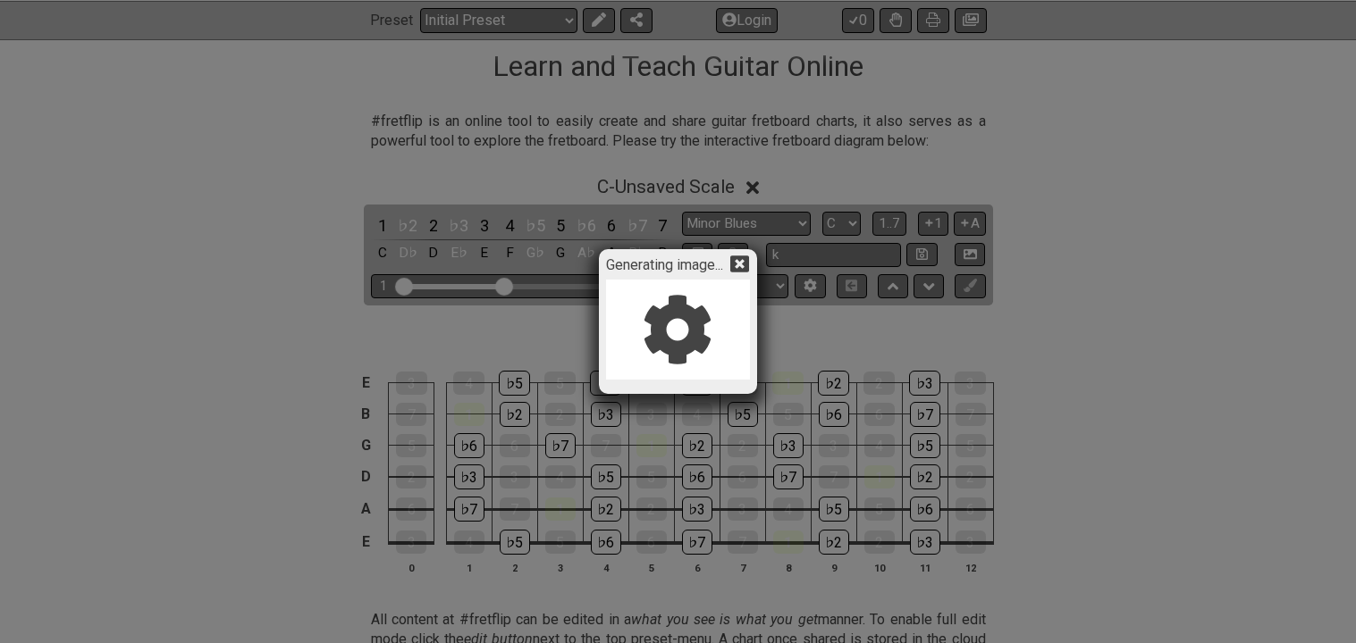
click at [656, 268] on icon at bounding box center [739, 264] width 19 height 17
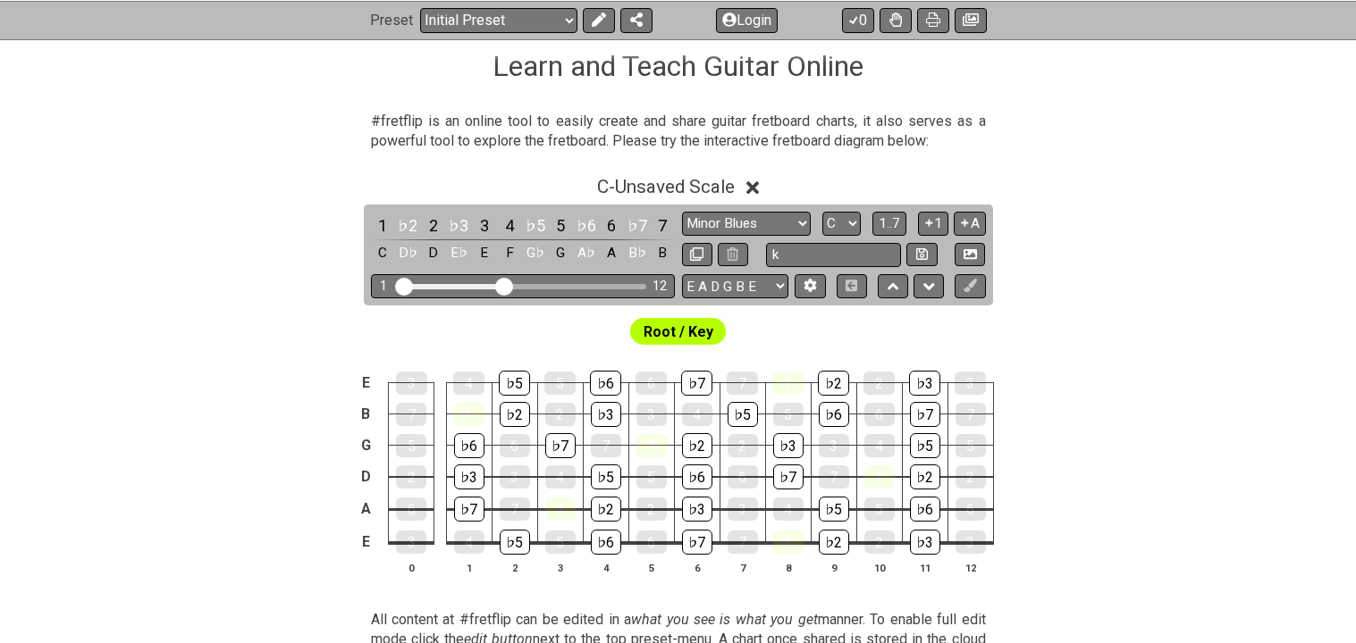
click at [656, 236] on div "Minor Pentatonic Click to edit Minor Pentatonic Major Pentatonic Minor Blues Ma…" at bounding box center [834, 239] width 304 height 55
click at [656, 231] on button "A" at bounding box center [968, 224] width 31 height 24
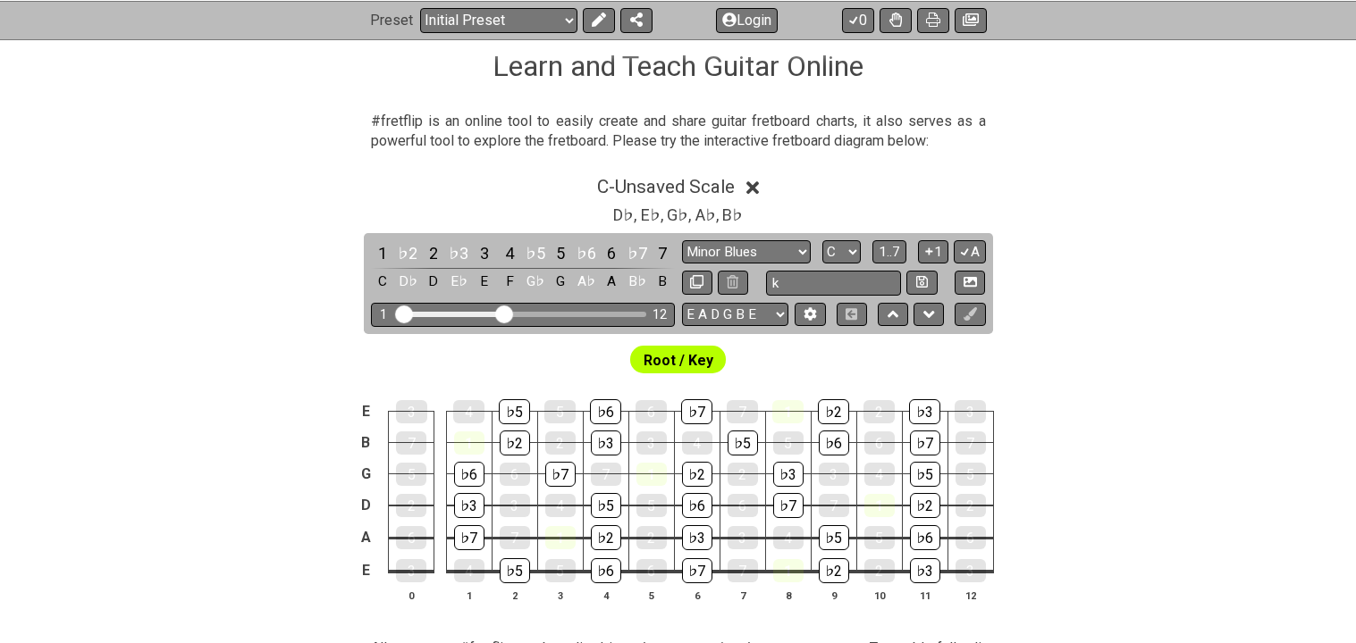
click at [610, 211] on section "D♭ , E♭ , G♭ , A♭ , B♭" at bounding box center [678, 213] width 146 height 29
click at [583, 264] on div "♭6" at bounding box center [586, 253] width 23 height 24
click at [584, 265] on div "♯5" at bounding box center [586, 253] width 23 height 24
click at [584, 266] on div "1 ♭2 2 ♭3 3 4 ♭5 5 ♯5 6 ♭7 7 C D♭ D E♭ E F G♭ G G♯ A B♭ B" at bounding box center [523, 267] width 304 height 53
click at [584, 258] on div "♯5" at bounding box center [586, 253] width 23 height 24
